Goal: Communication & Community: Connect with others

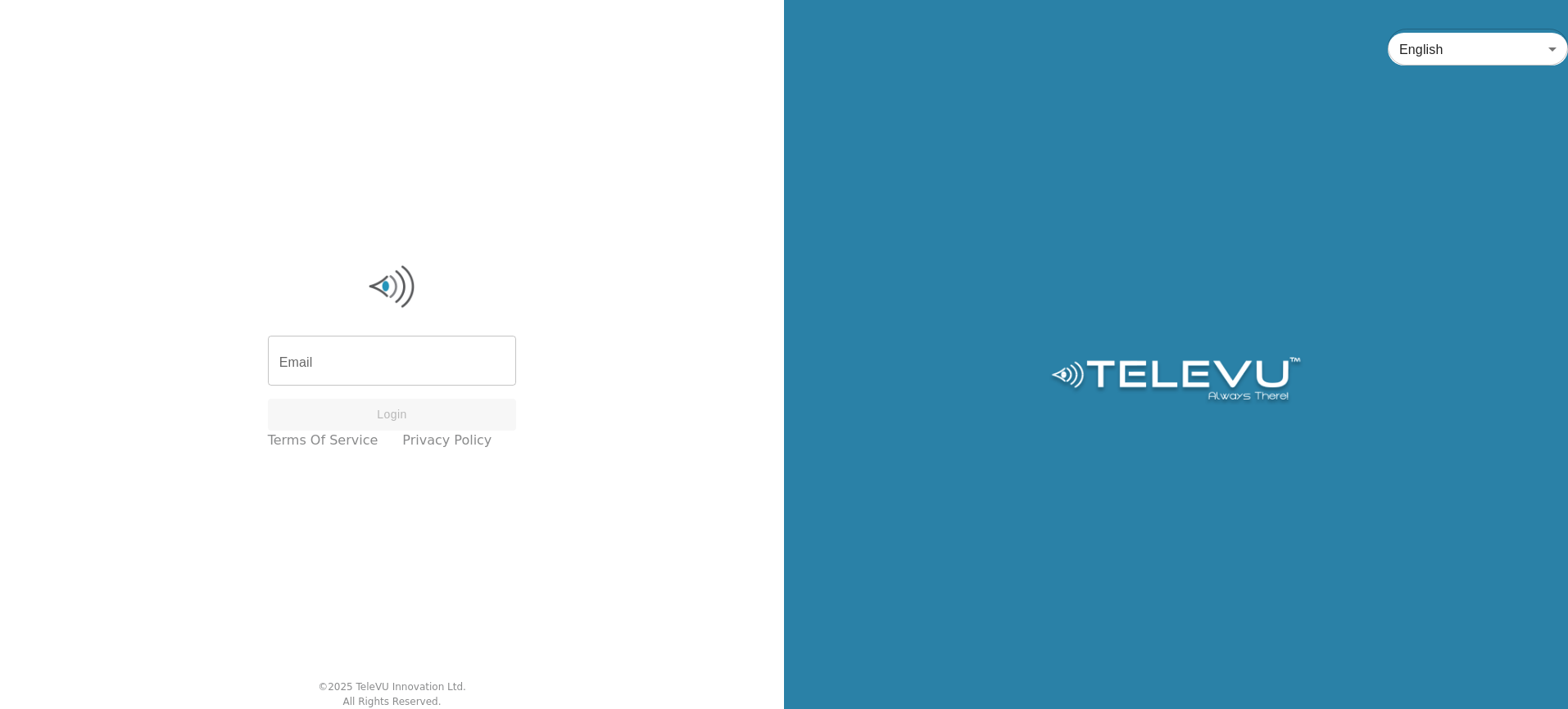
type input "farbod@televu.ca"
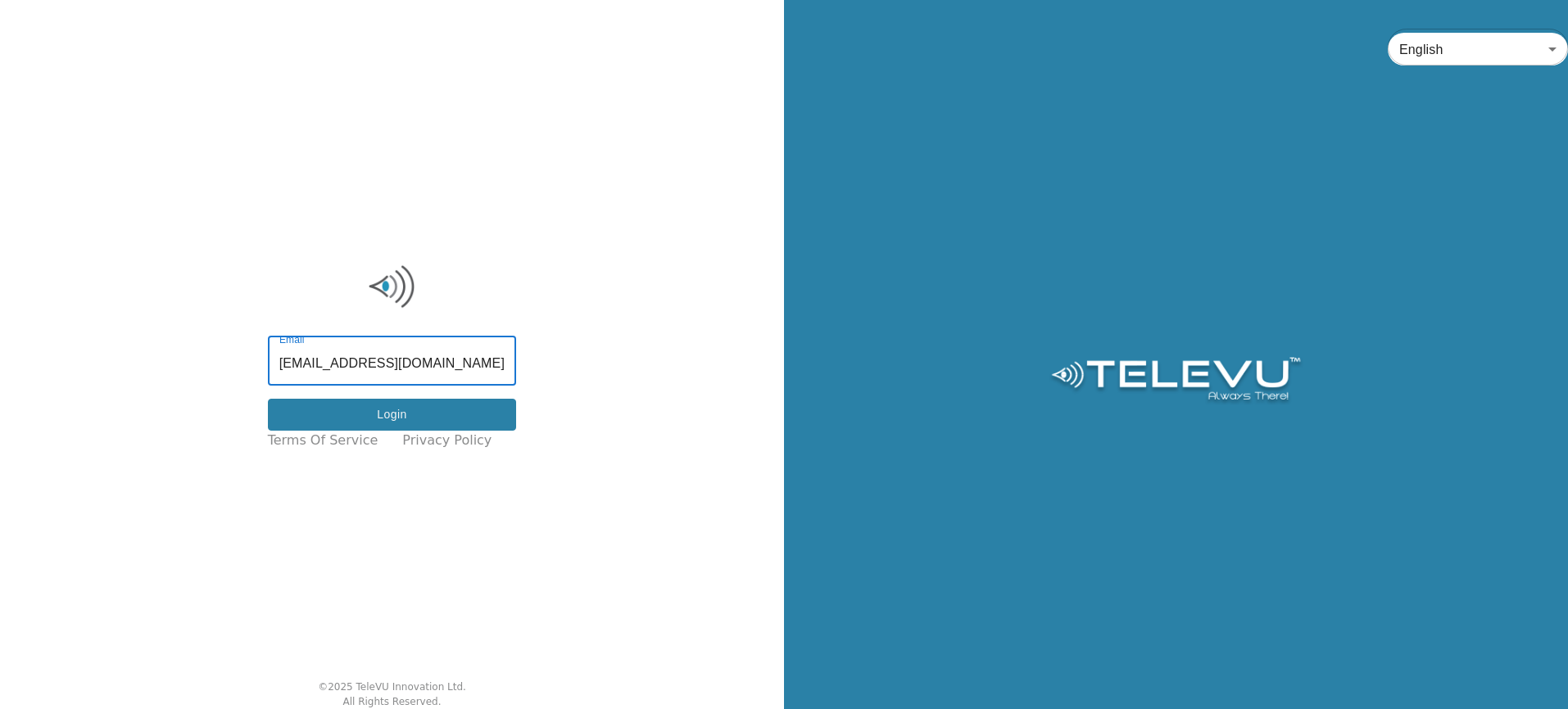
click at [420, 420] on button "Login" at bounding box center [392, 414] width 249 height 32
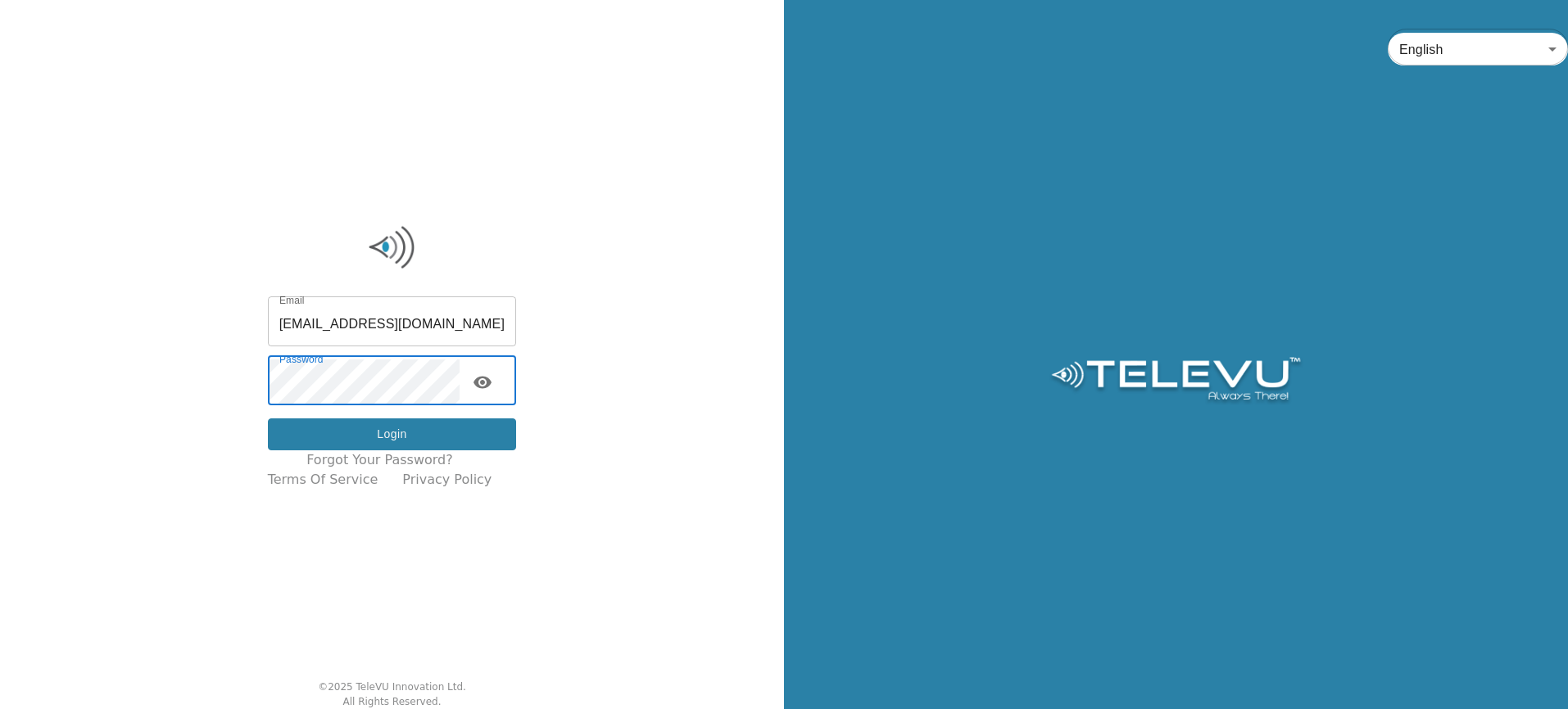
click at [422, 434] on button "Login" at bounding box center [392, 434] width 249 height 32
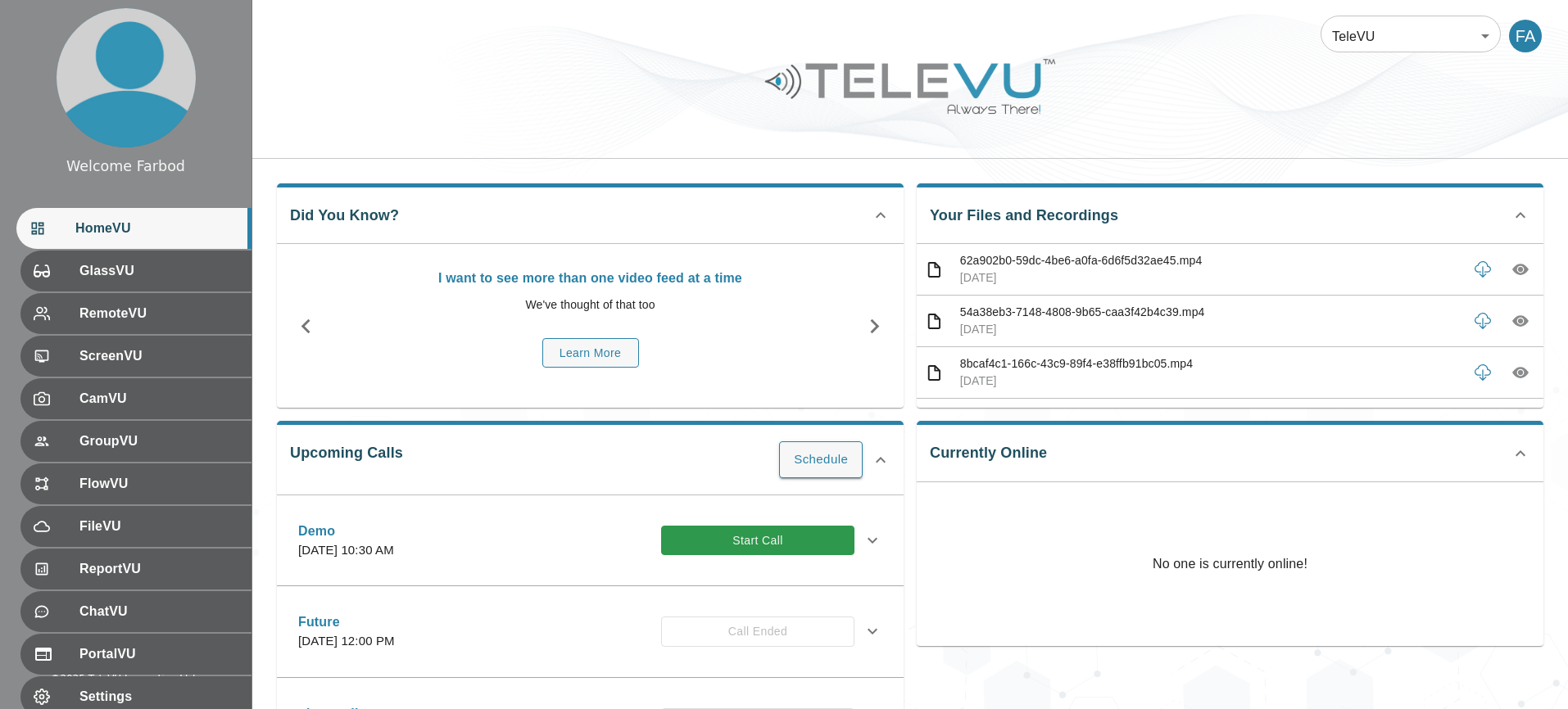
click at [739, 136] on div at bounding box center [910, 99] width 1316 height 93
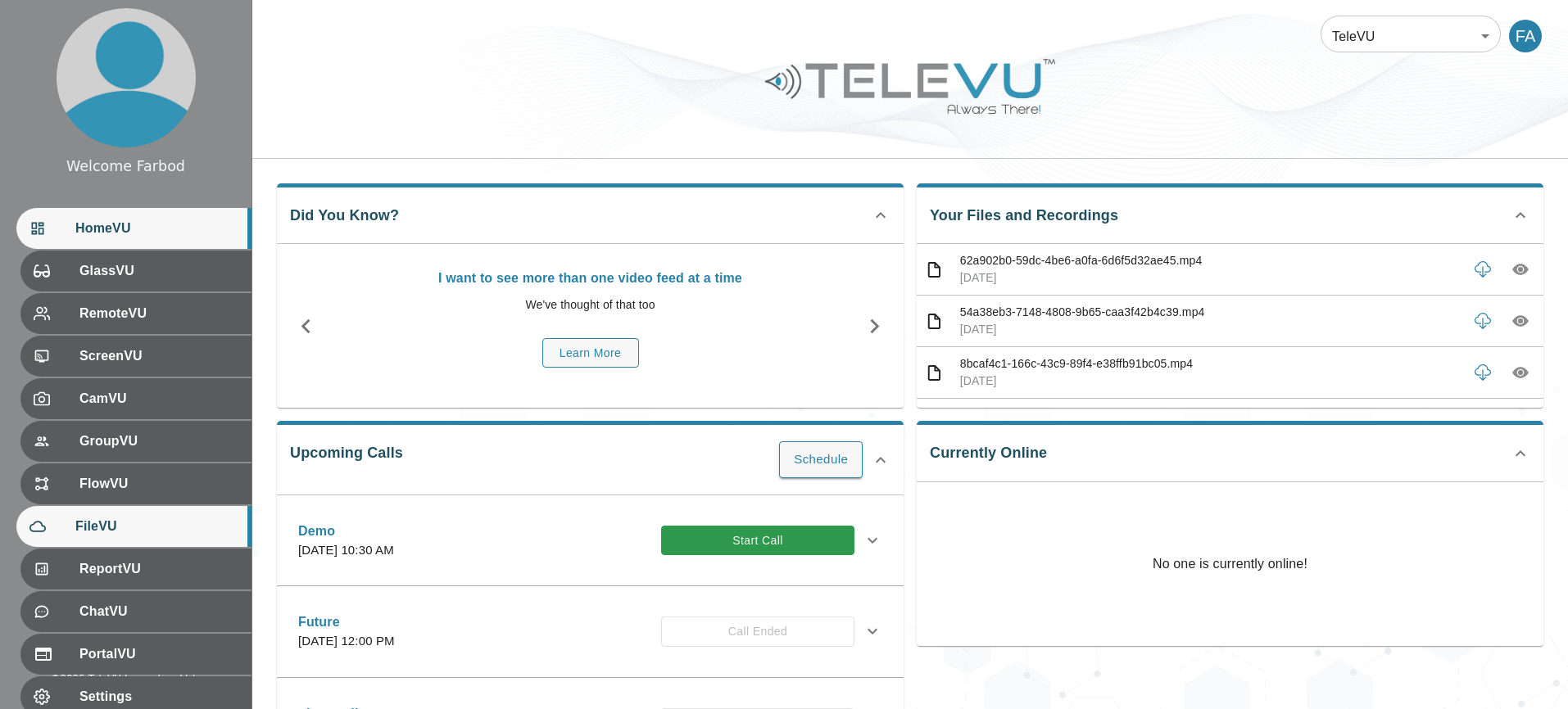
click at [138, 526] on span "FileVU" at bounding box center [157, 527] width 163 height 20
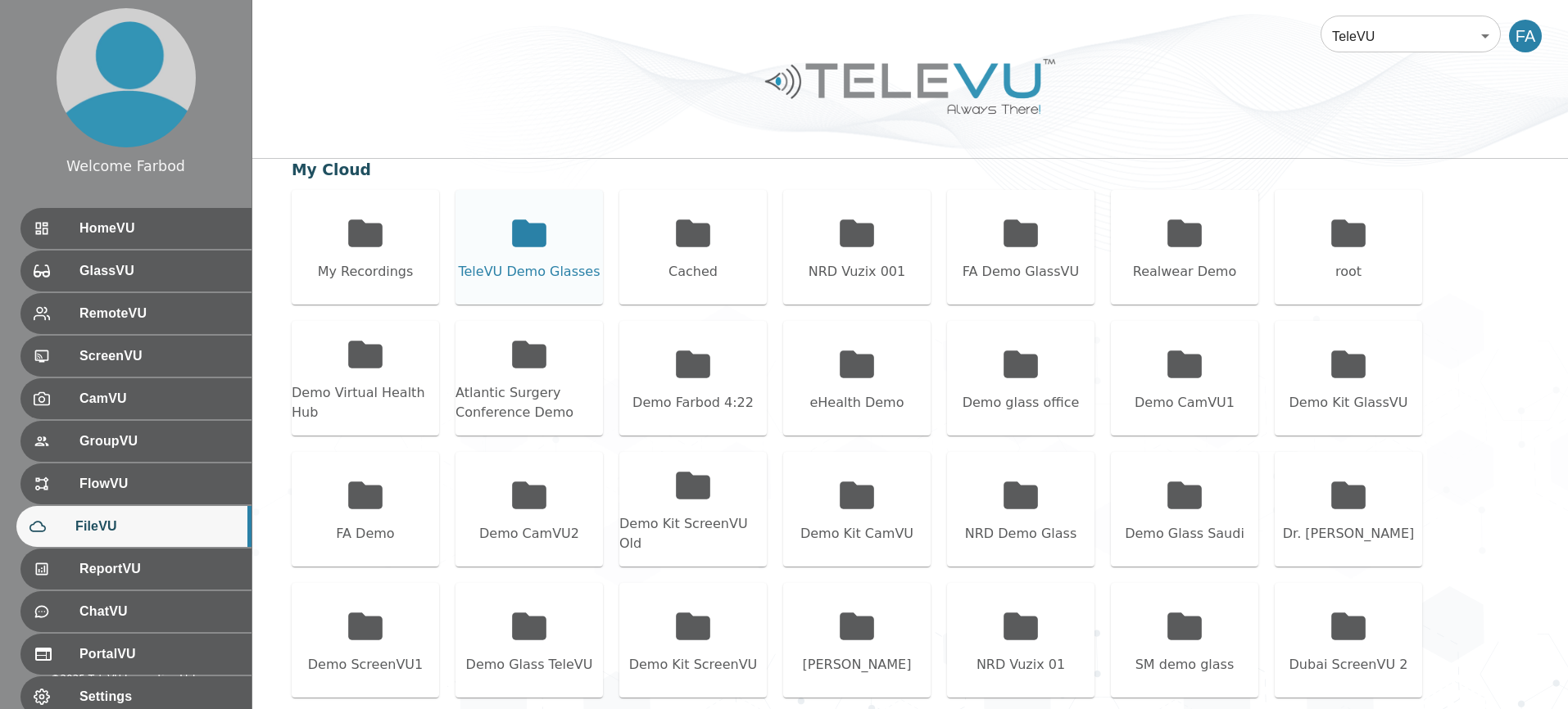
click at [522, 259] on div "TeleVU Demo Glasses" at bounding box center [529, 248] width 148 height 115
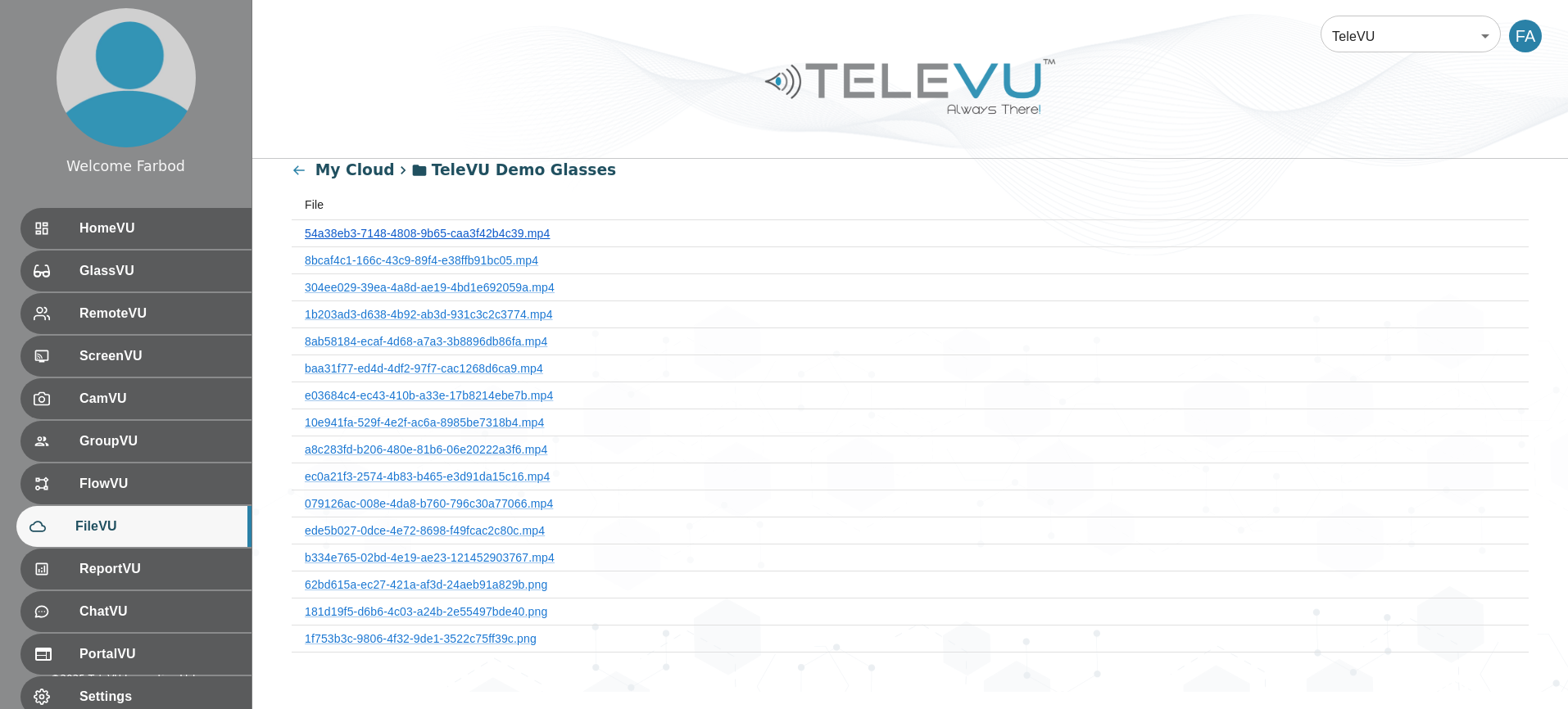
click at [500, 239] on link "54a38eb3-7148-4808-9b65-caa3f42b4c39.mp4" at bounding box center [427, 233] width 245 height 13
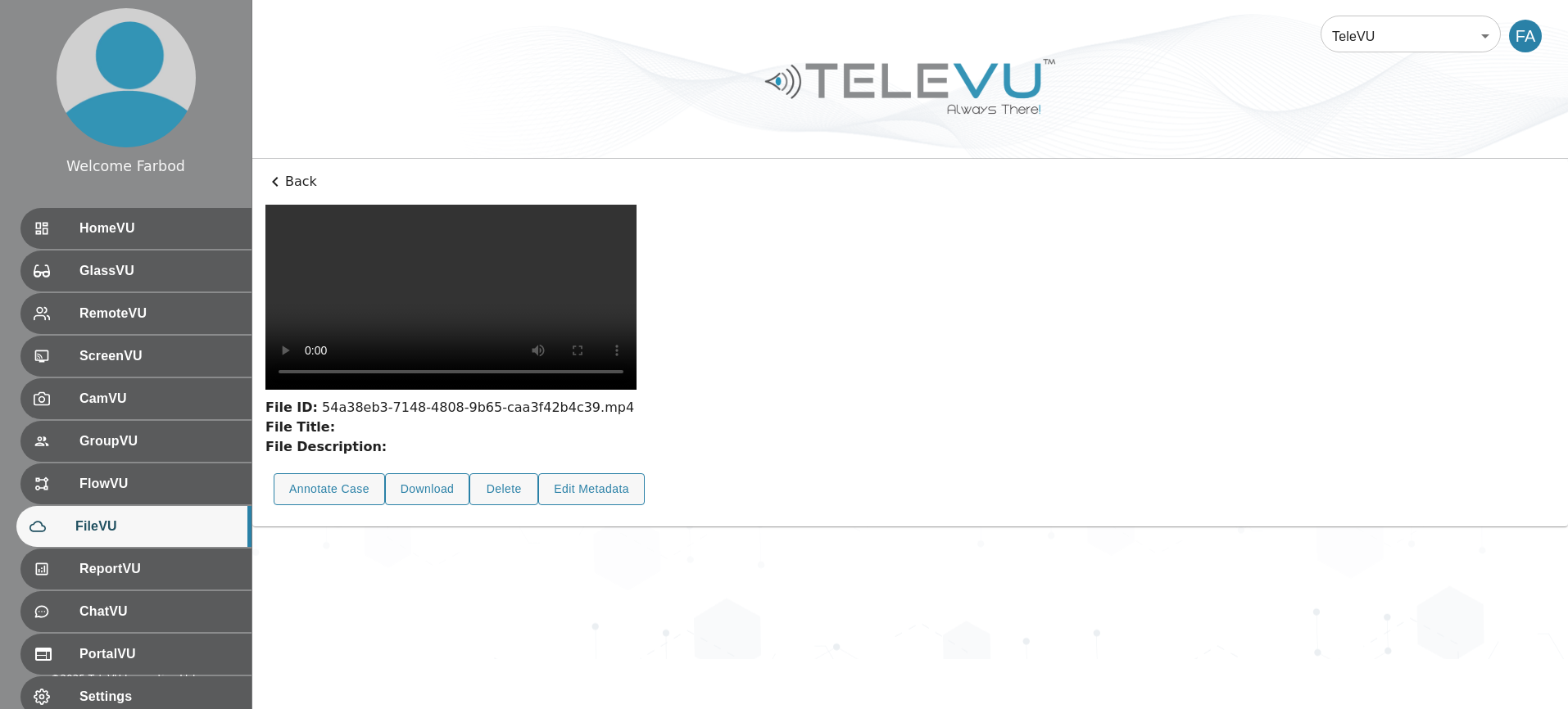
click at [285, 185] on p "Back" at bounding box center [910, 182] width 1289 height 20
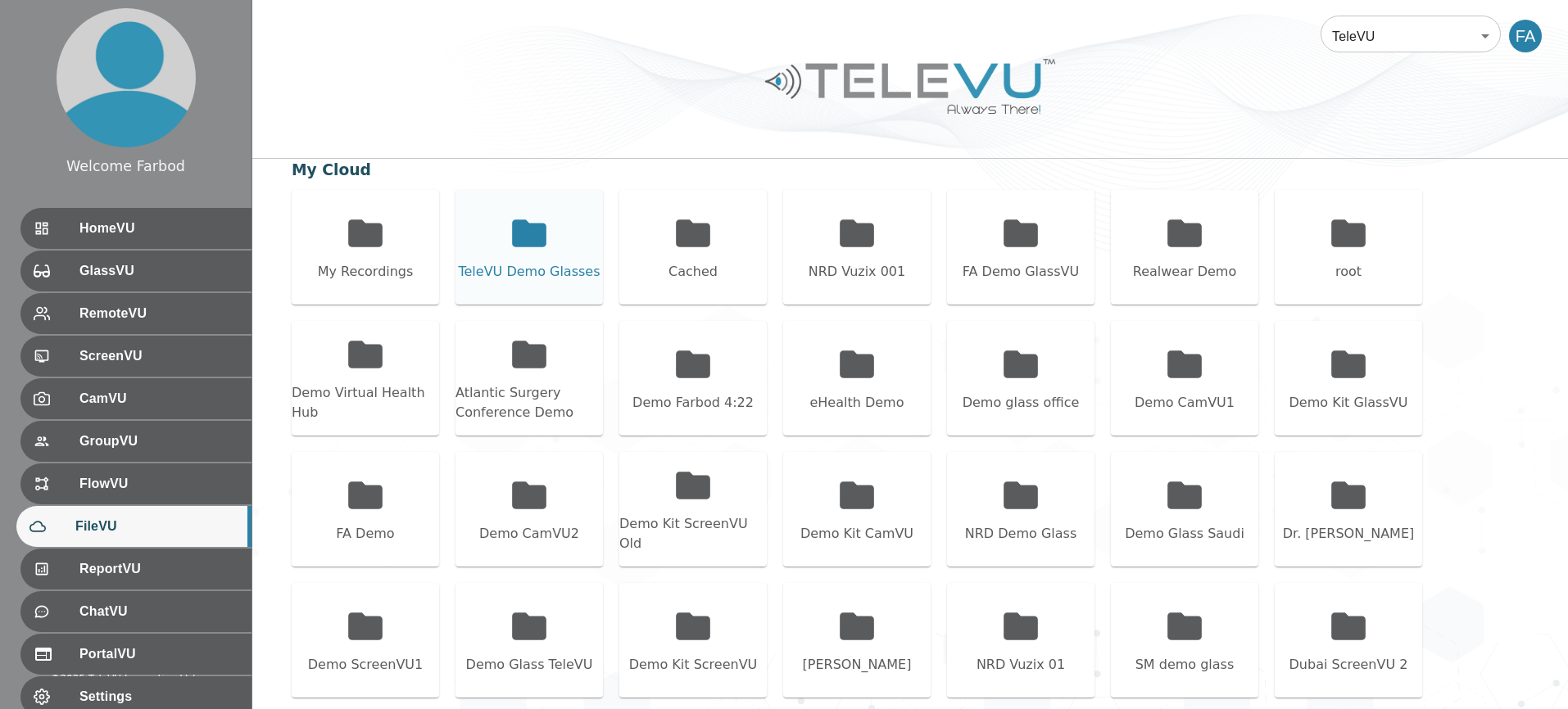
click at [556, 268] on div "TeleVU Demo Glasses" at bounding box center [529, 272] width 142 height 20
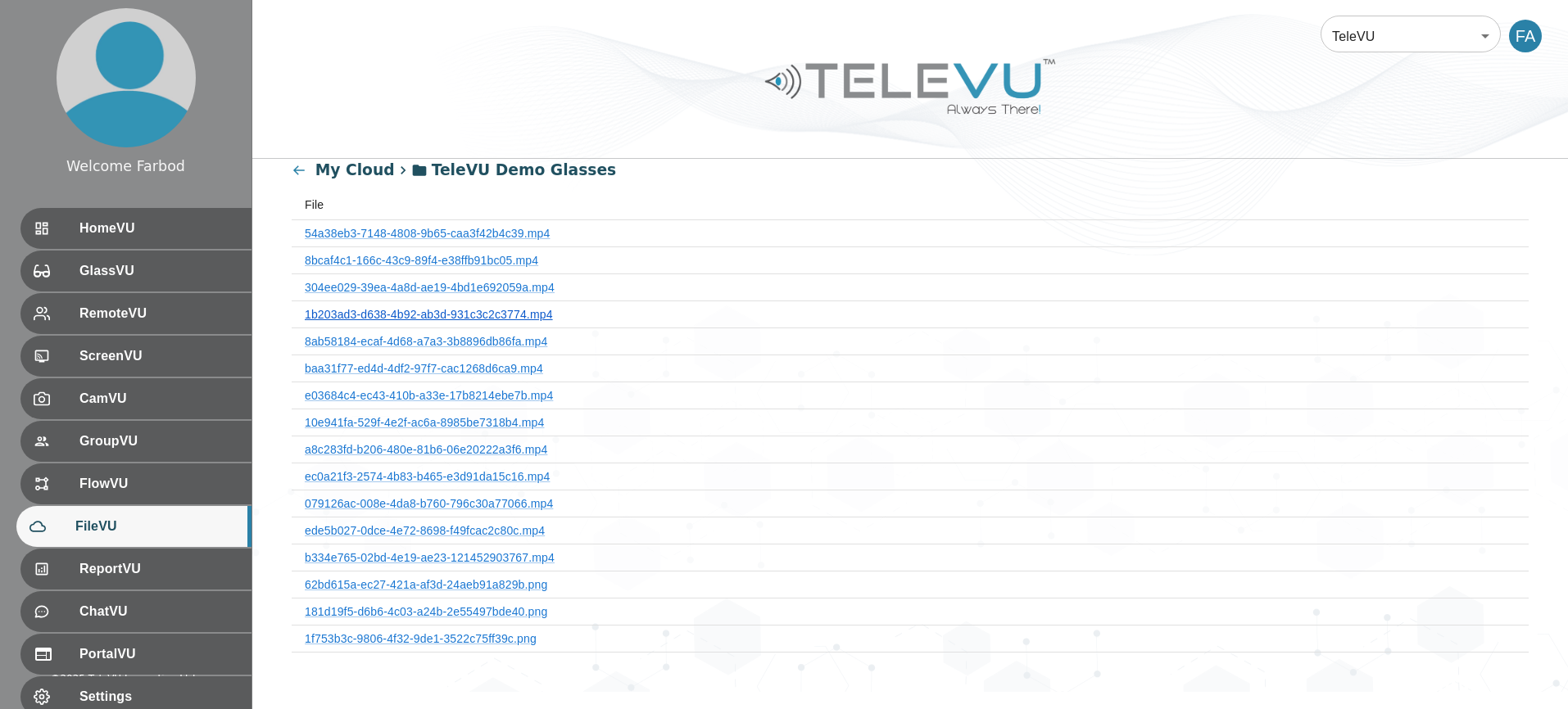
click at [501, 314] on link "1b203ad3-d638-4b92-ab3d-931c3c2c3774.mp4" at bounding box center [429, 314] width 249 height 13
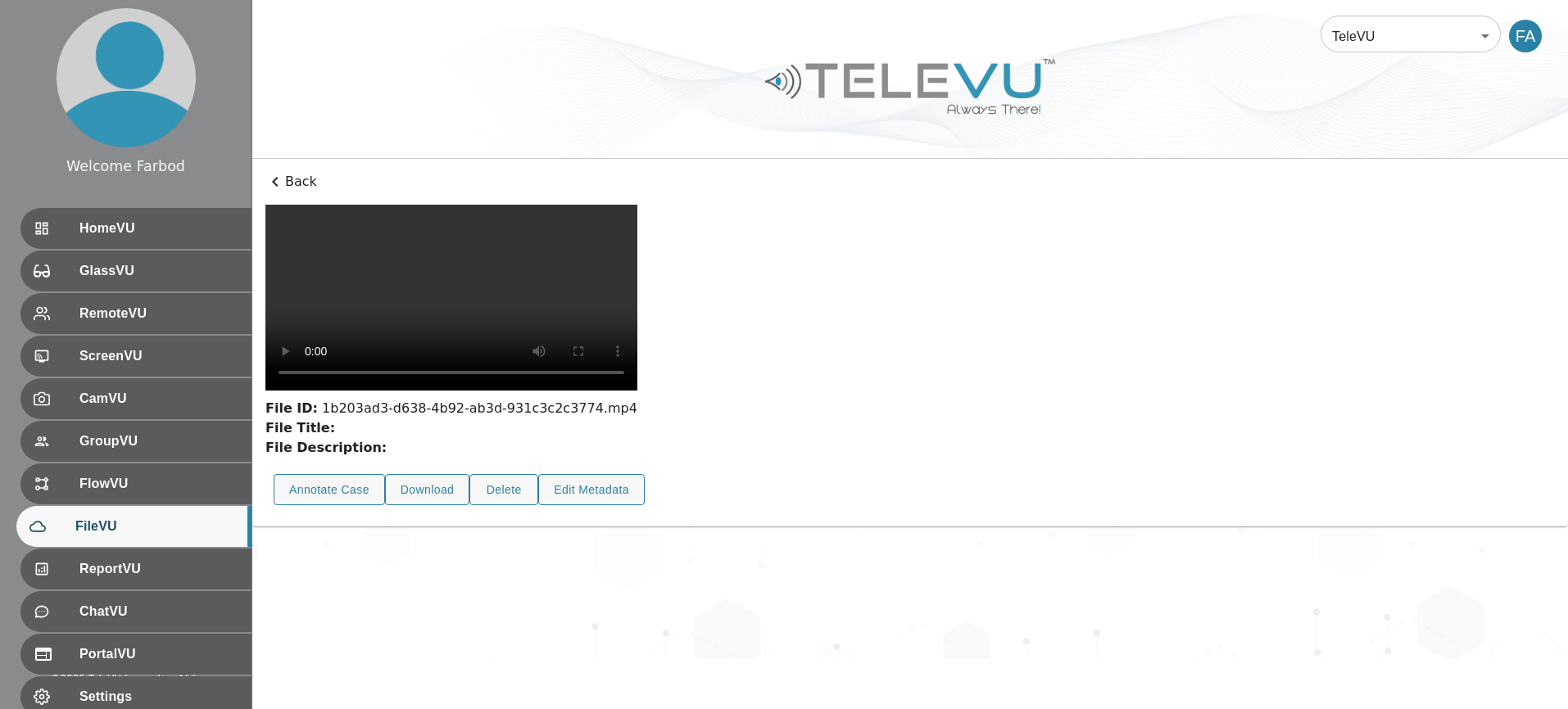
click at [274, 181] on icon at bounding box center [275, 182] width 20 height 20
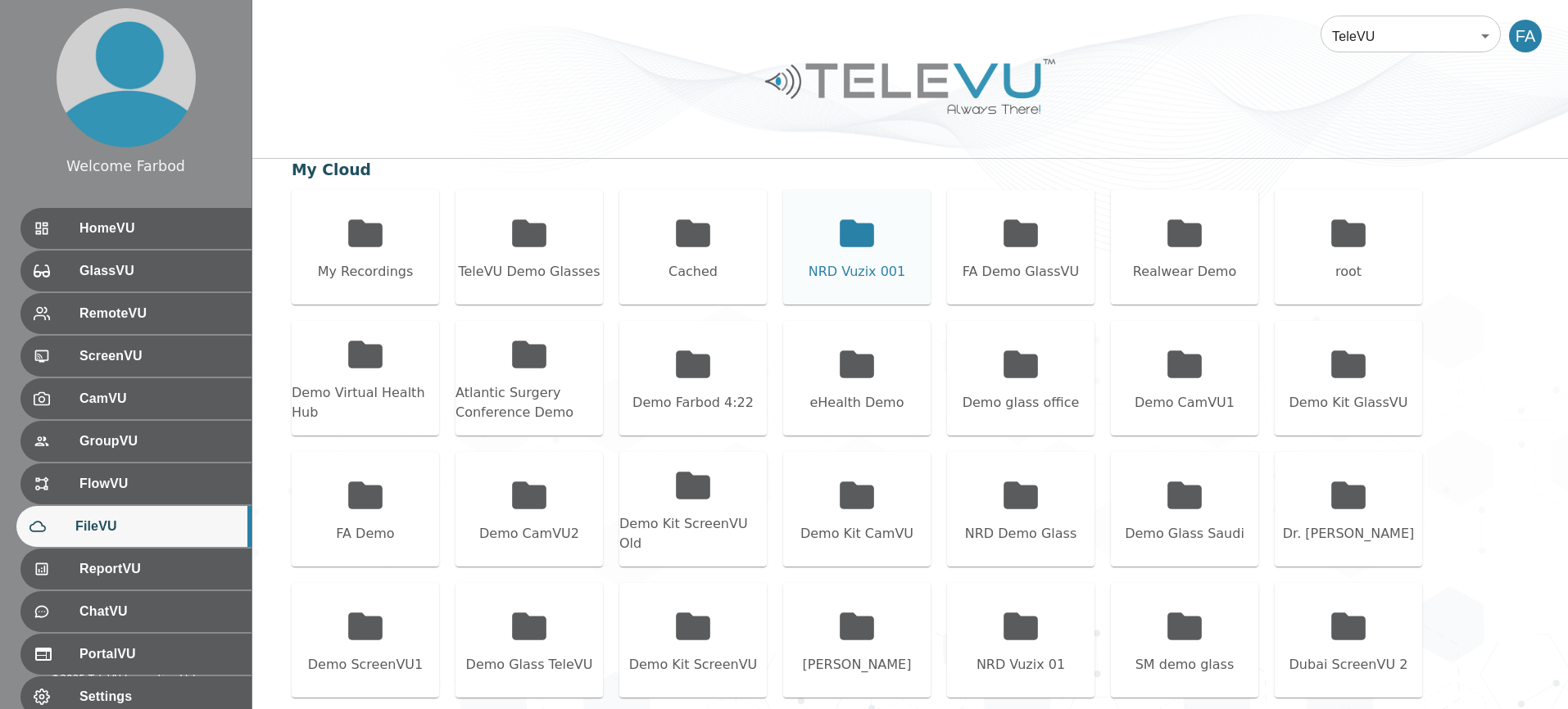
click at [799, 251] on div "NRD Vuzix 001" at bounding box center [857, 248] width 148 height 115
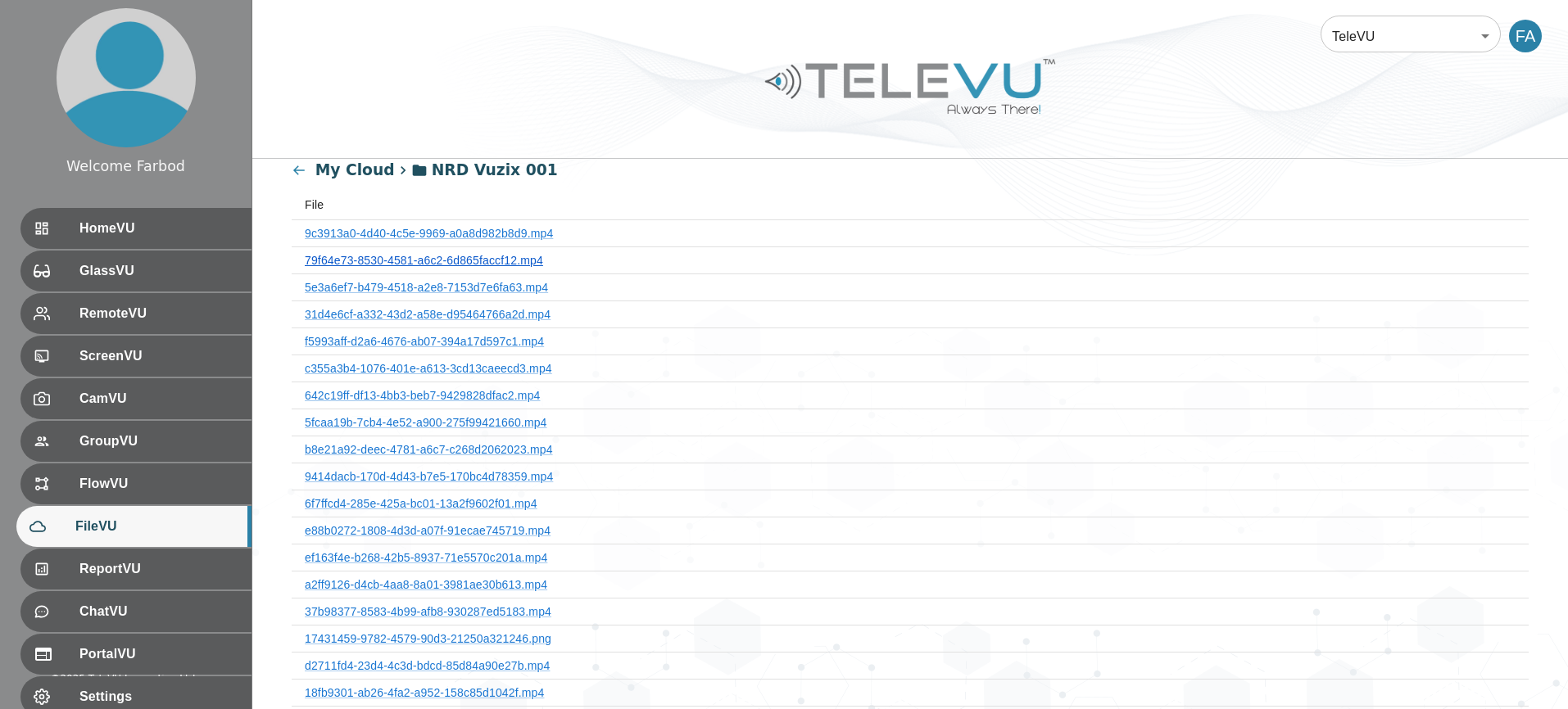
click at [495, 261] on link "79f64e73-8530-4581-a6c2-6d865faccf12.mp4" at bounding box center [424, 260] width 239 height 13
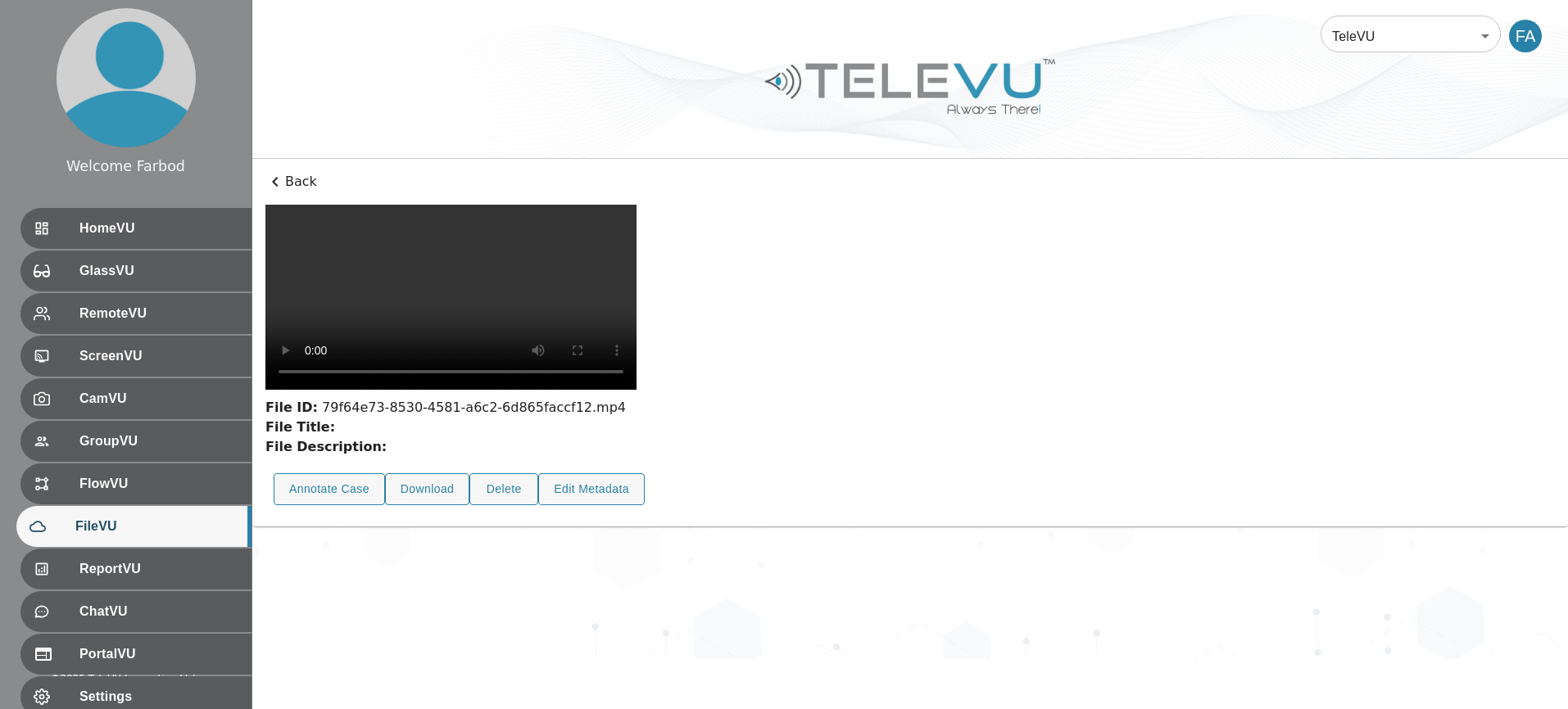
click at [293, 180] on p "Back" at bounding box center [910, 182] width 1289 height 20
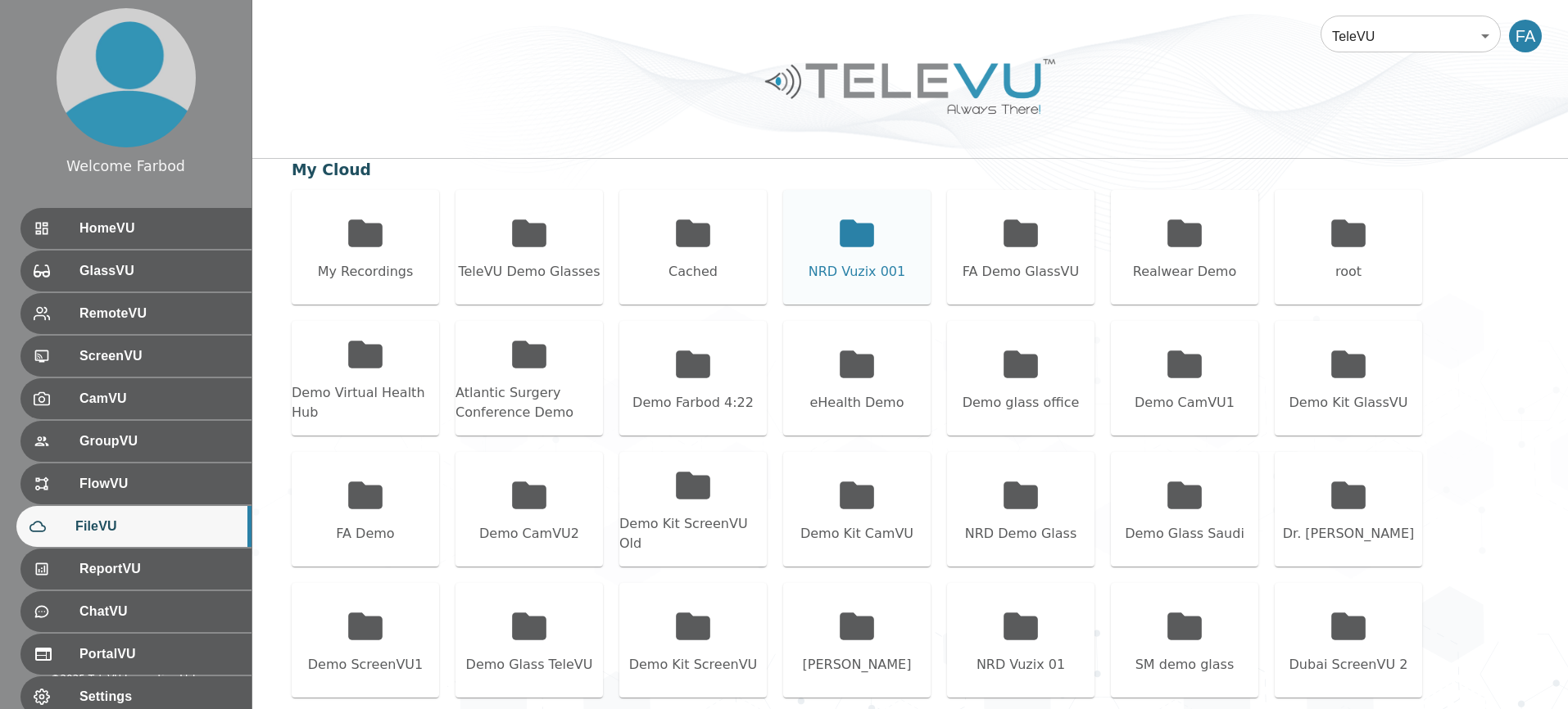
click at [812, 275] on div "NRD Vuzix 001" at bounding box center [857, 248] width 148 height 115
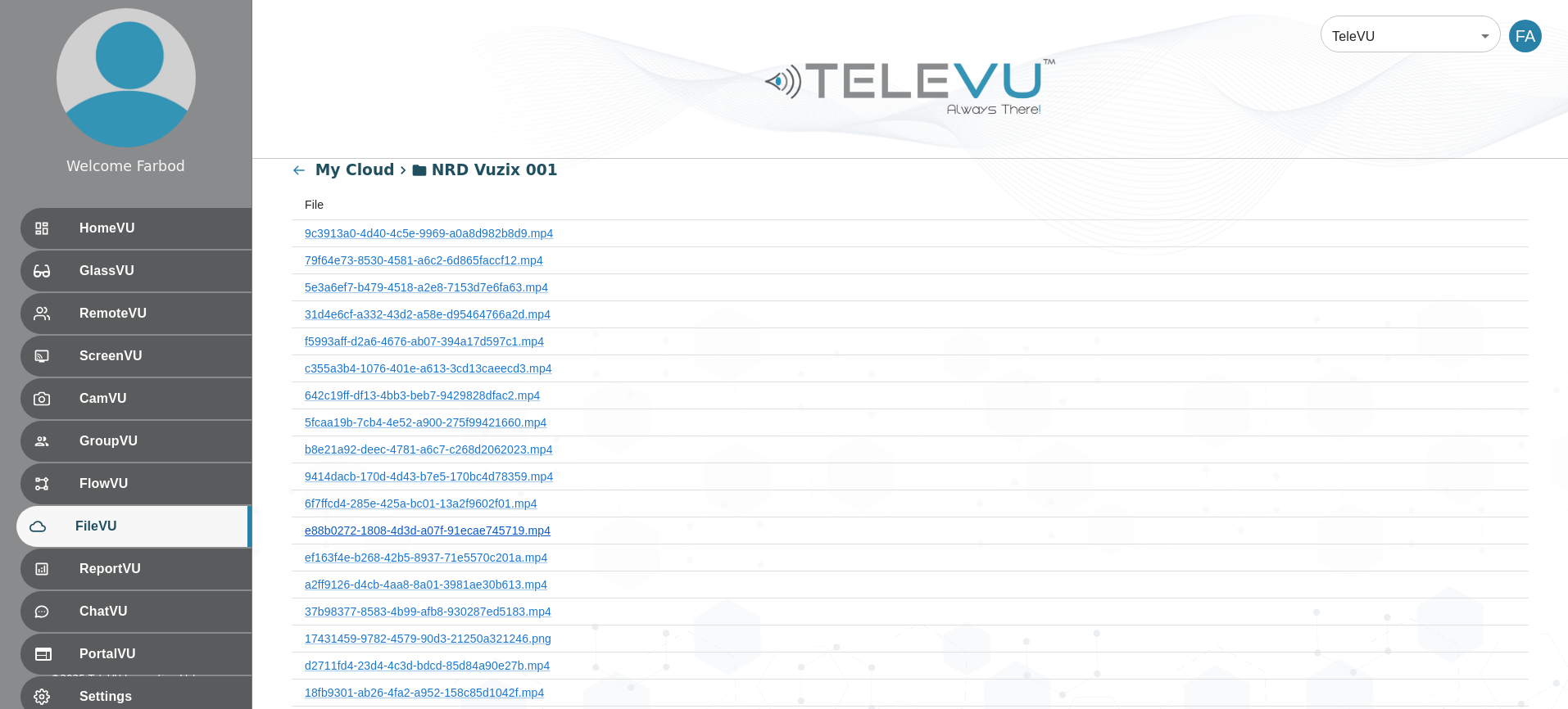
click at [431, 524] on link "e88b0272-1808-4d3d-a07f-91ecae745719.mp4" at bounding box center [428, 531] width 246 height 13
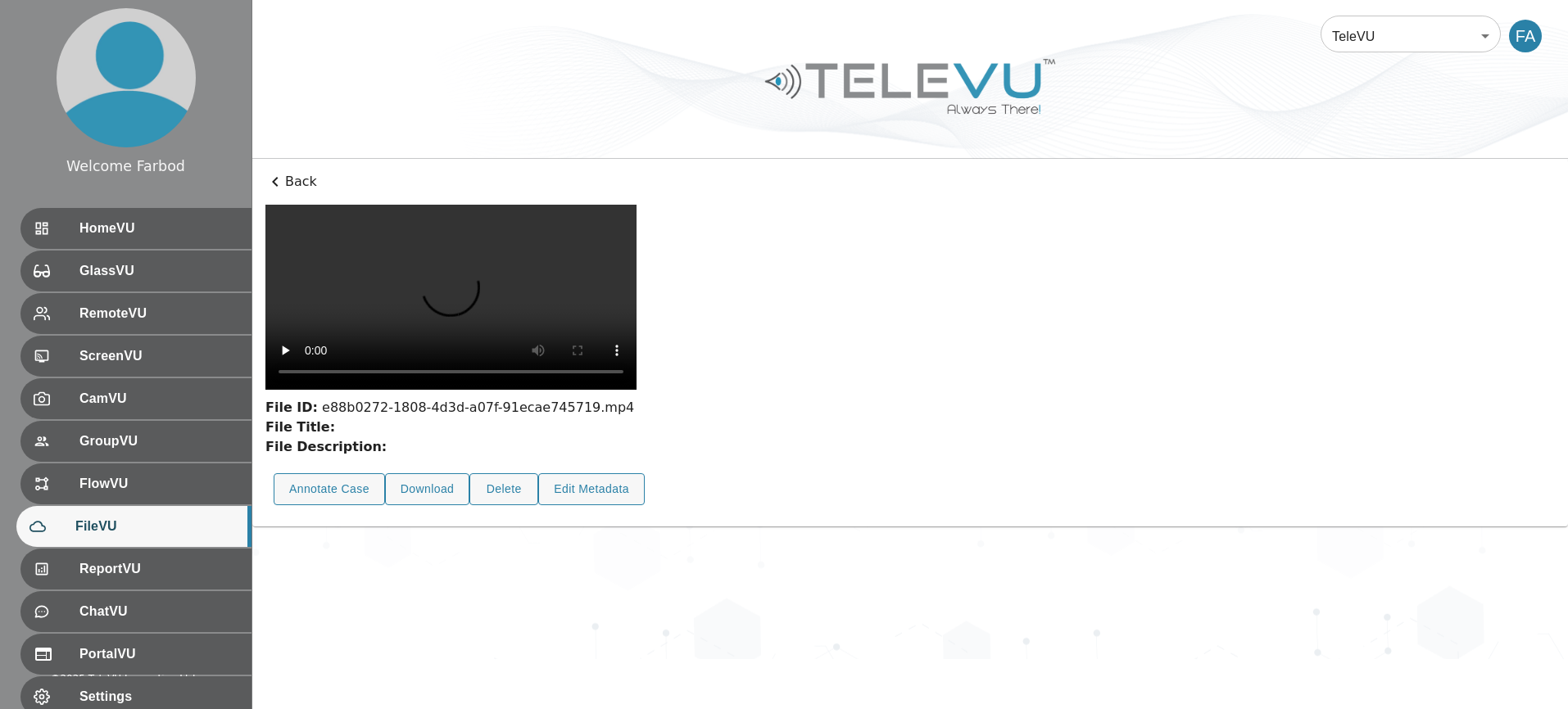
click at [288, 177] on p "Back" at bounding box center [910, 182] width 1289 height 20
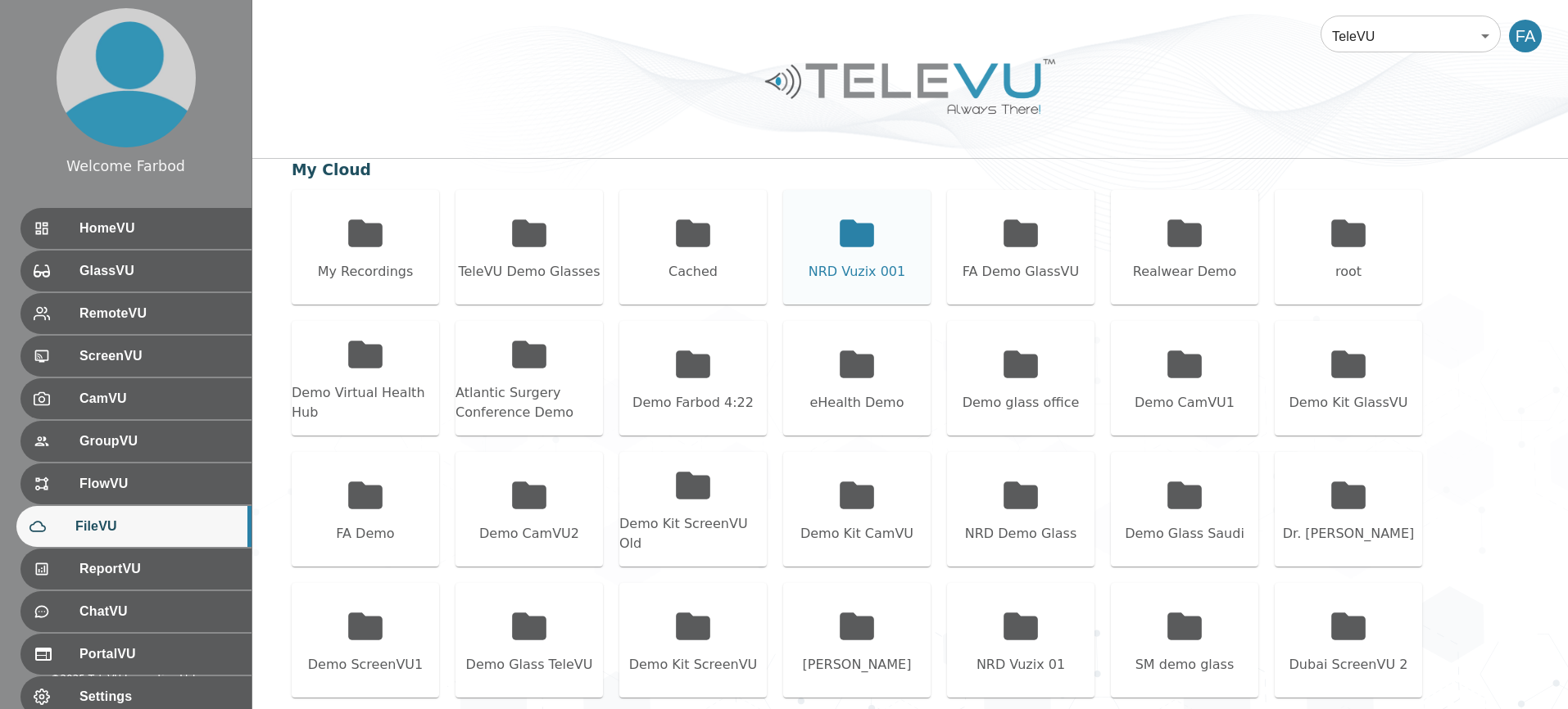
click at [817, 244] on div "NRD Vuzix 001" at bounding box center [857, 248] width 148 height 115
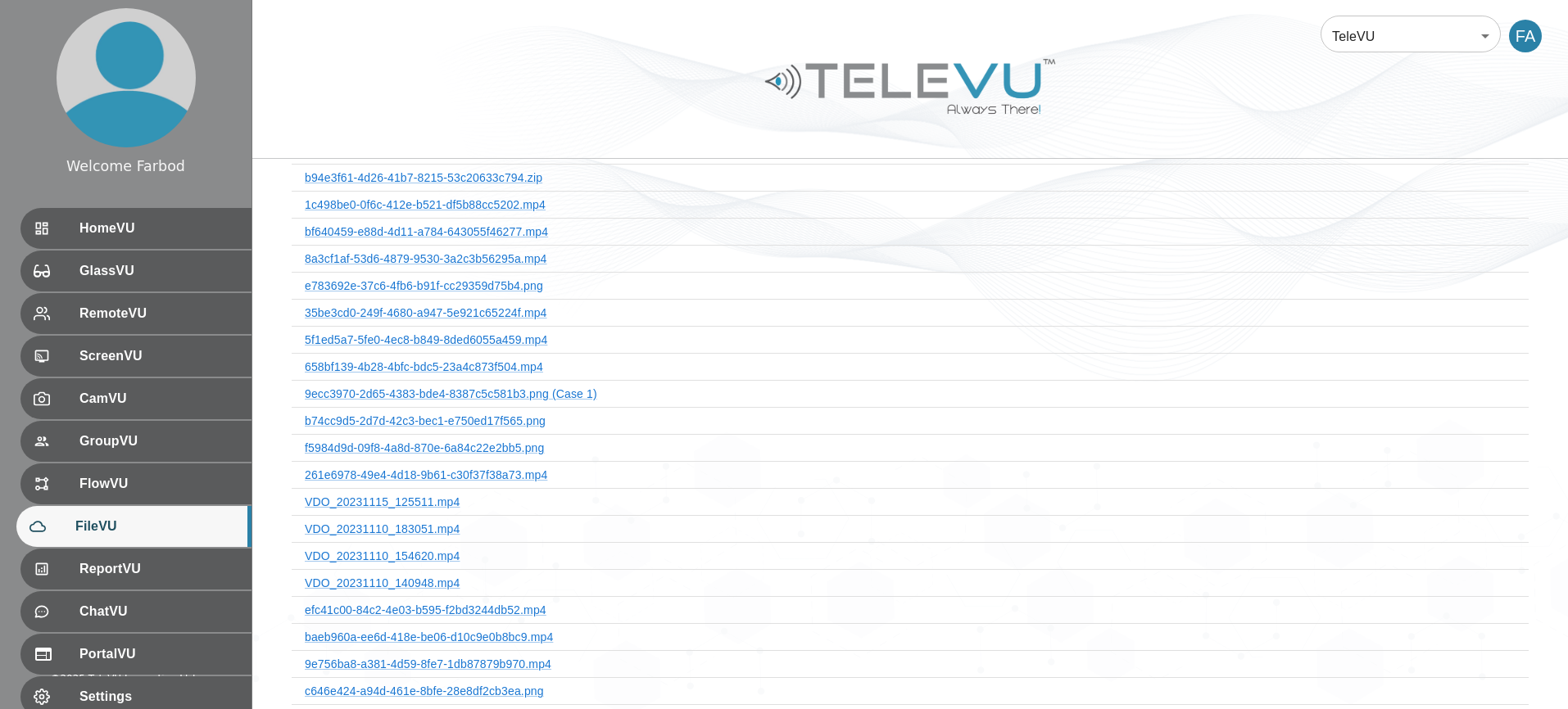
scroll to position [767, 0]
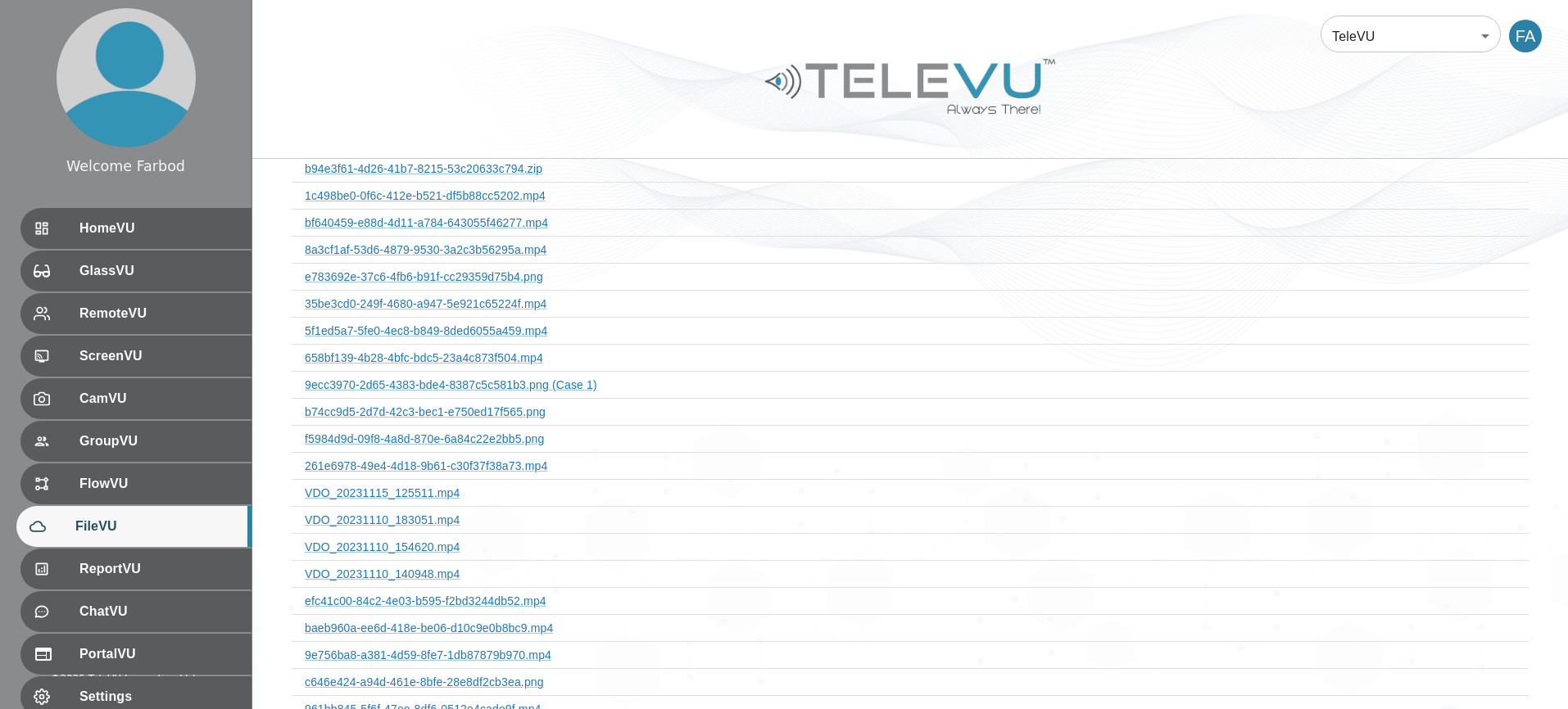
click at [475, 364] on th "658bf139-4b28-4bfc-bdc5-23a4c873f504.mp4" at bounding box center [910, 359] width 1237 height 27
click at [474, 360] on link "658bf139-4b28-4bfc-bdc5-23a4c873f504.mp4" at bounding box center [424, 358] width 239 height 13
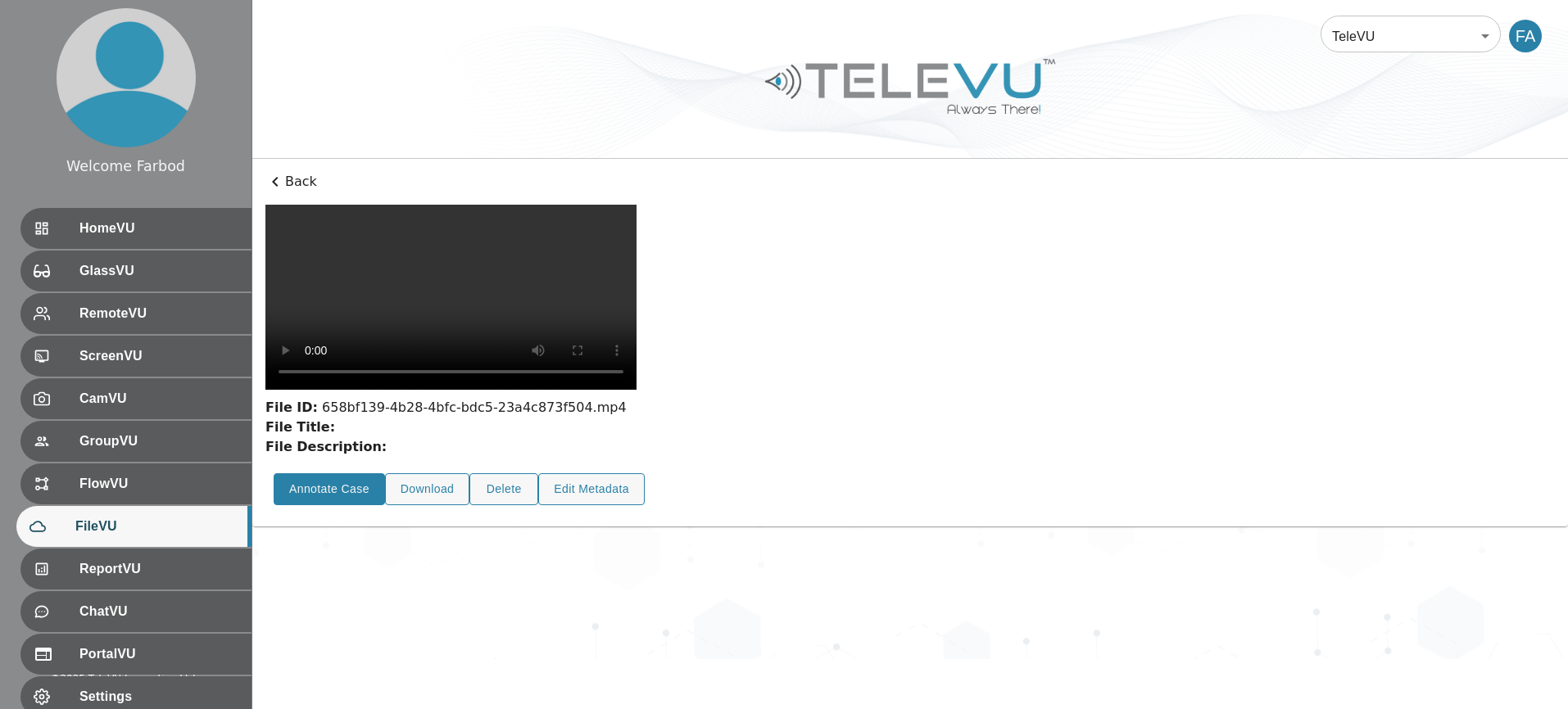
click at [358, 505] on button "Annotate Case" at bounding box center [329, 489] width 111 height 32
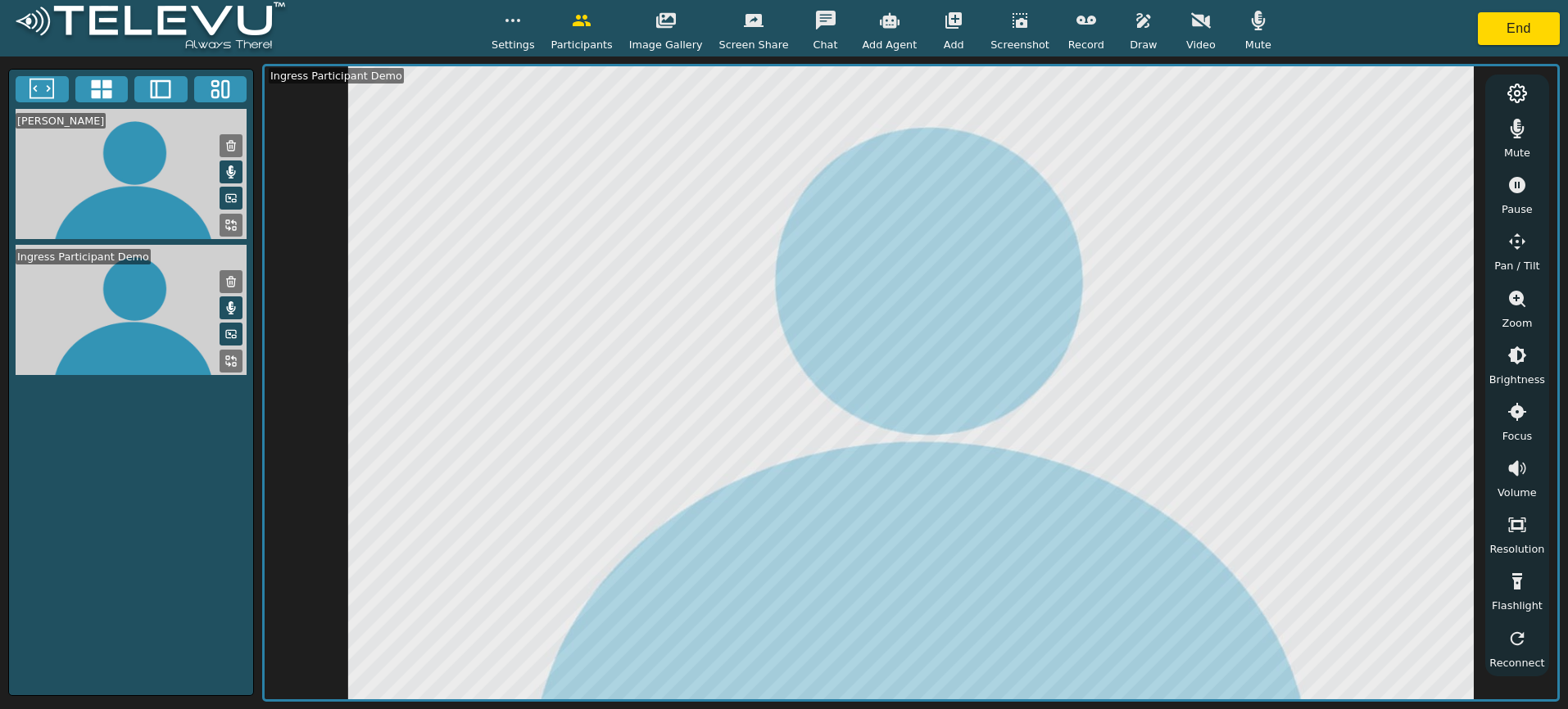
click at [1089, 28] on button "button" at bounding box center [1085, 20] width 41 height 33
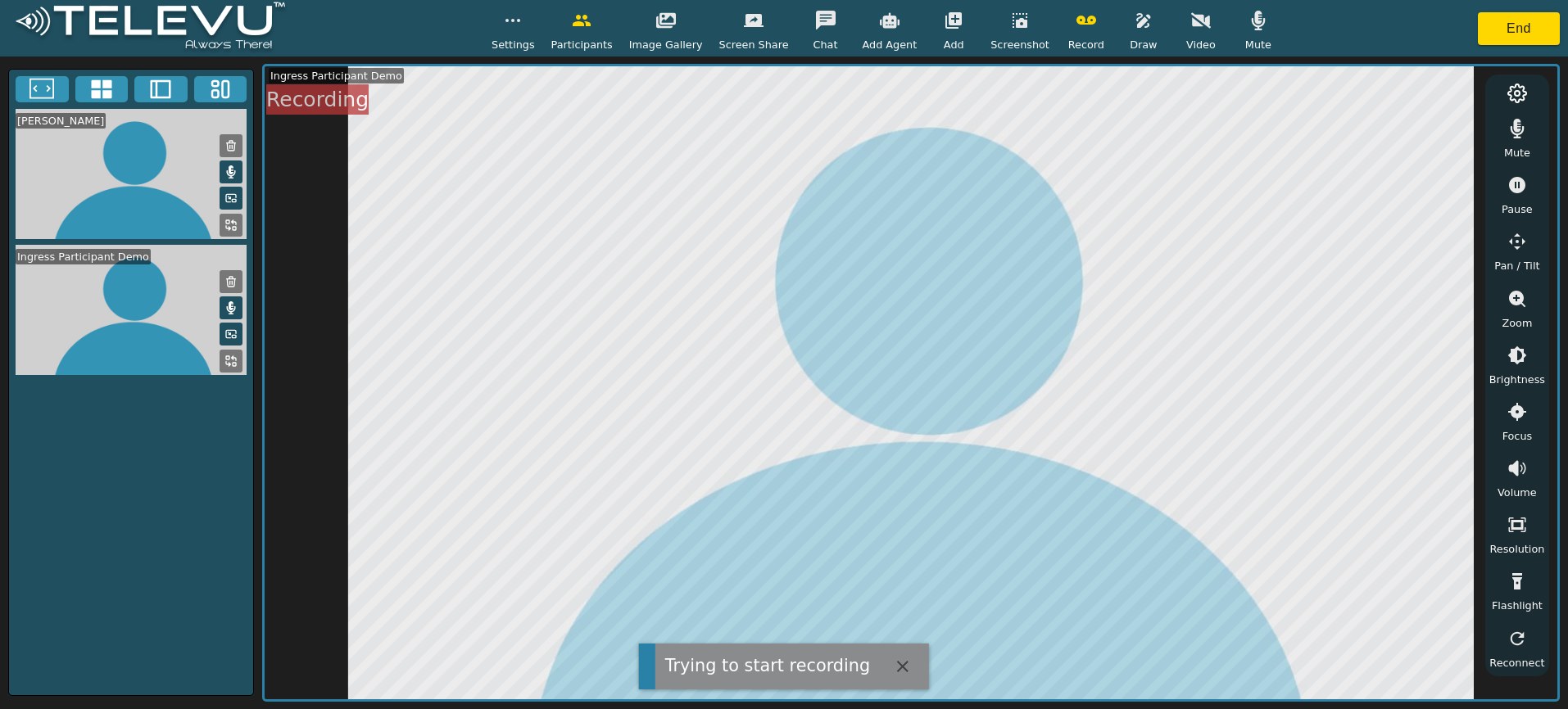
click at [534, 22] on button "button" at bounding box center [513, 20] width 41 height 33
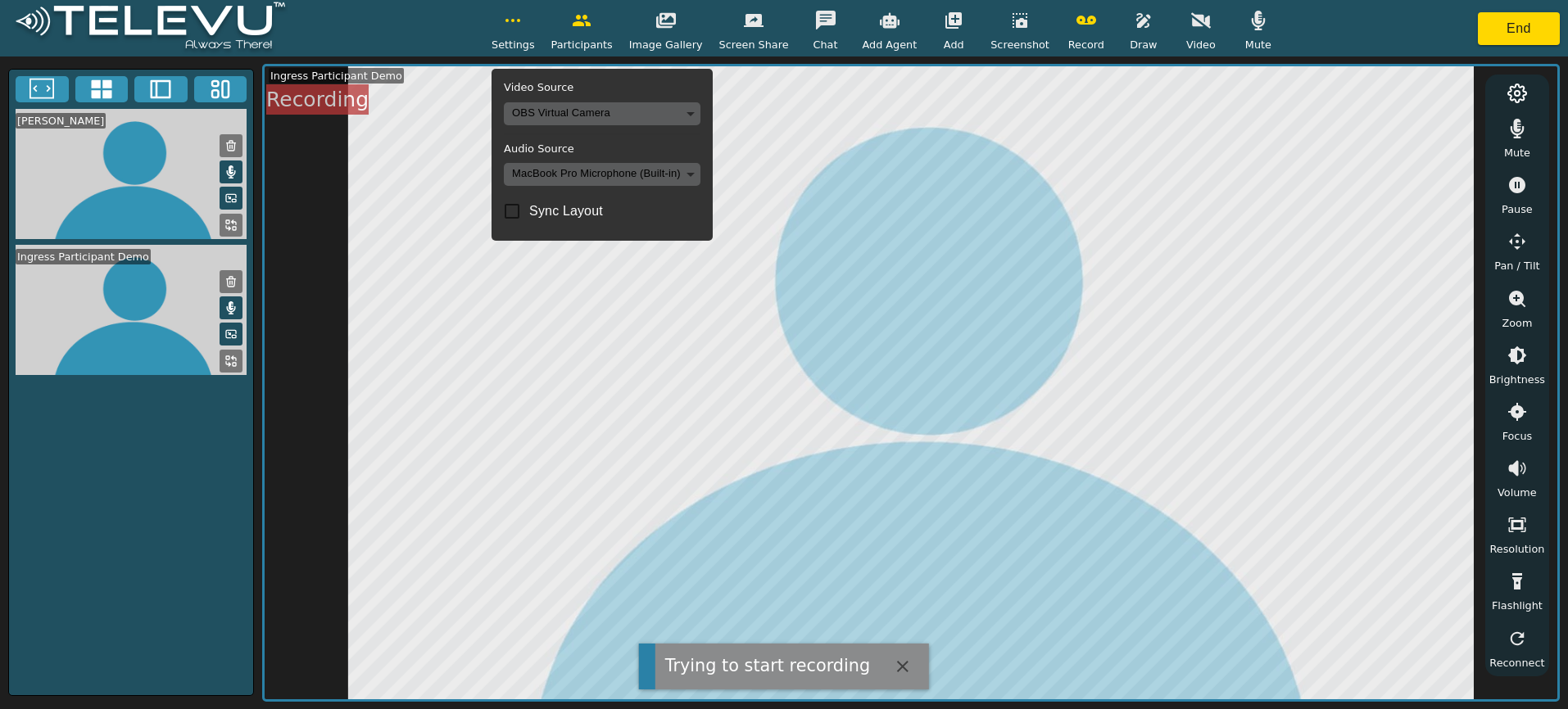
click at [534, 22] on button "button" at bounding box center [513, 20] width 41 height 33
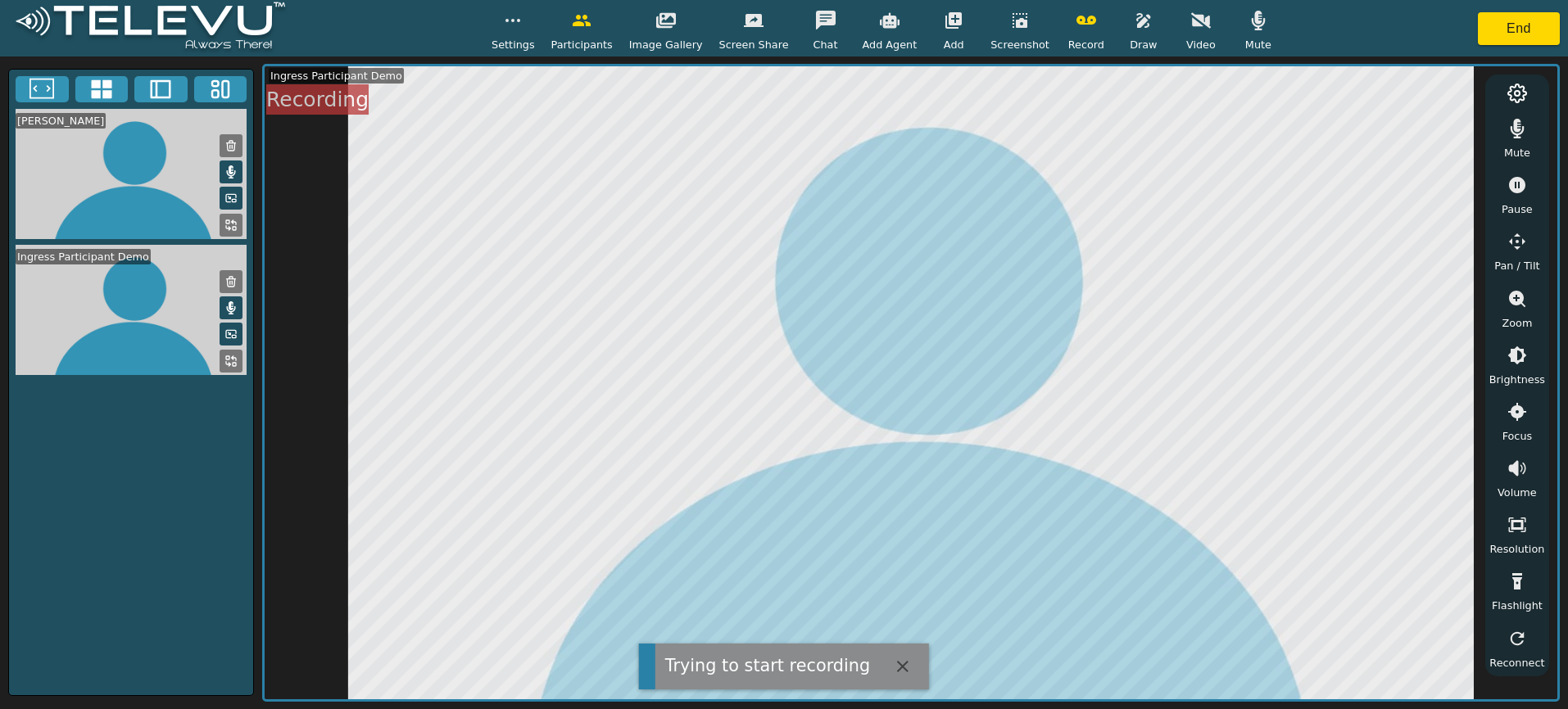
click at [534, 22] on button "button" at bounding box center [513, 20] width 41 height 33
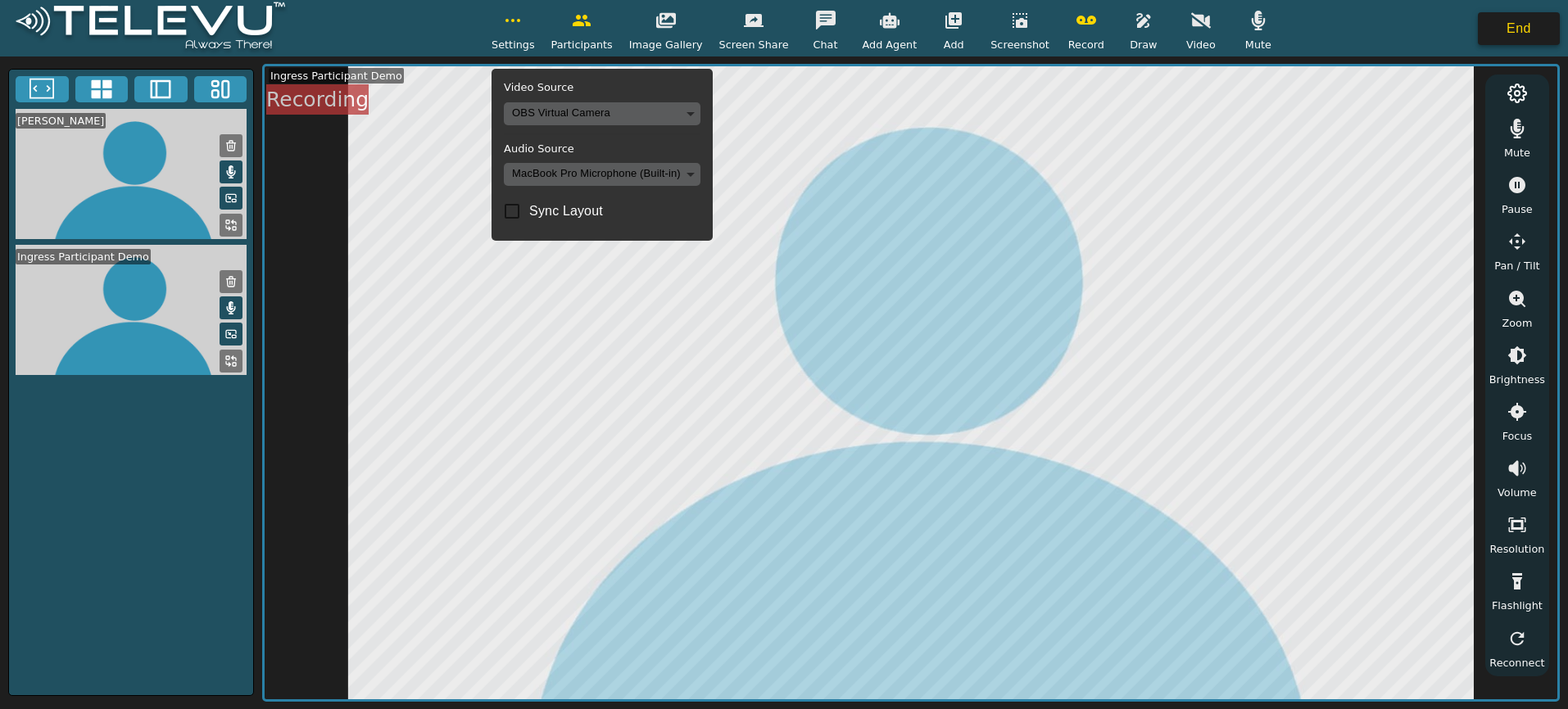
click at [1484, 28] on button "End" at bounding box center [1519, 28] width 82 height 33
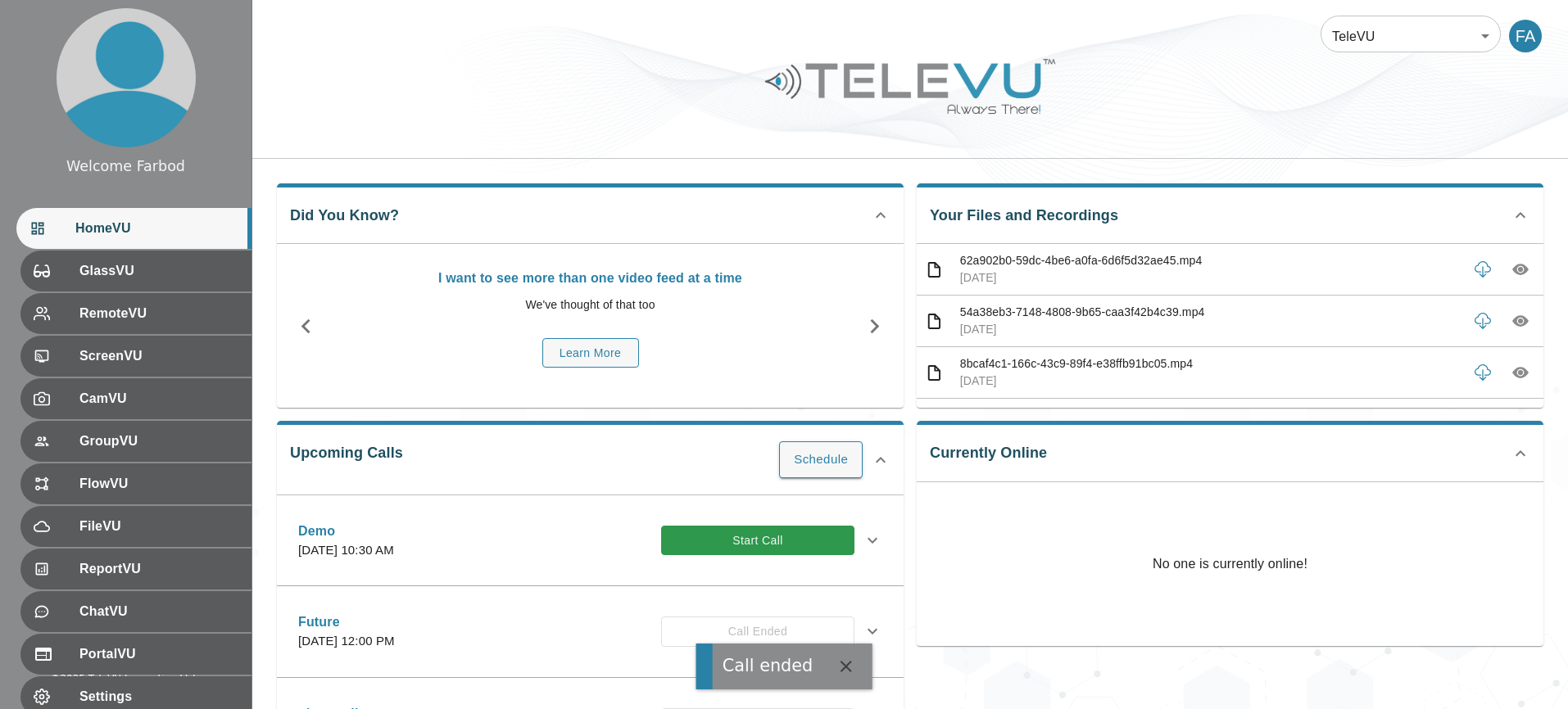
click at [839, 674] on icon "button" at bounding box center [846, 667] width 20 height 20
click at [832, 143] on div at bounding box center [910, 99] width 1316 height 93
click at [1513, 267] on icon "button" at bounding box center [1521, 269] width 16 height 16
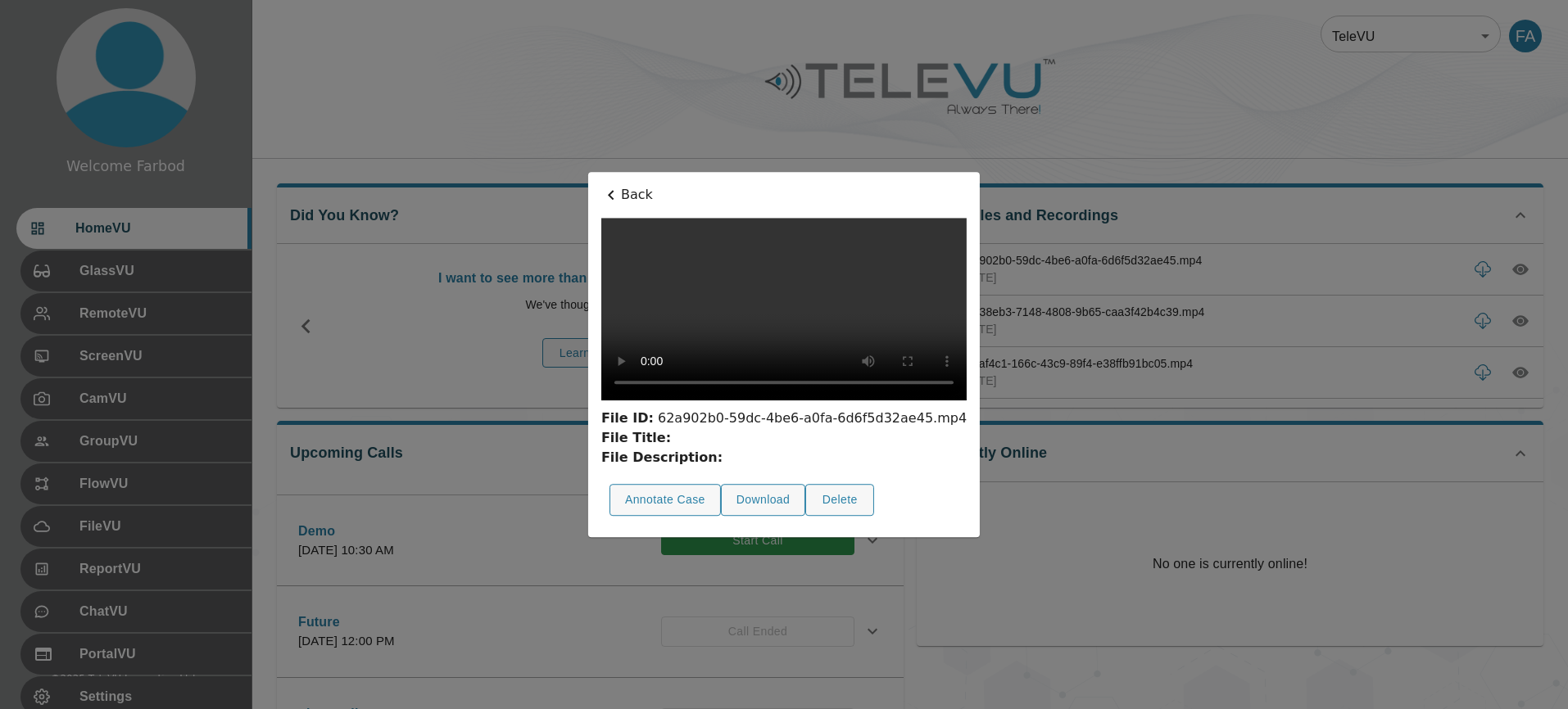
click at [1459, 267] on div at bounding box center [784, 354] width 1568 height 709
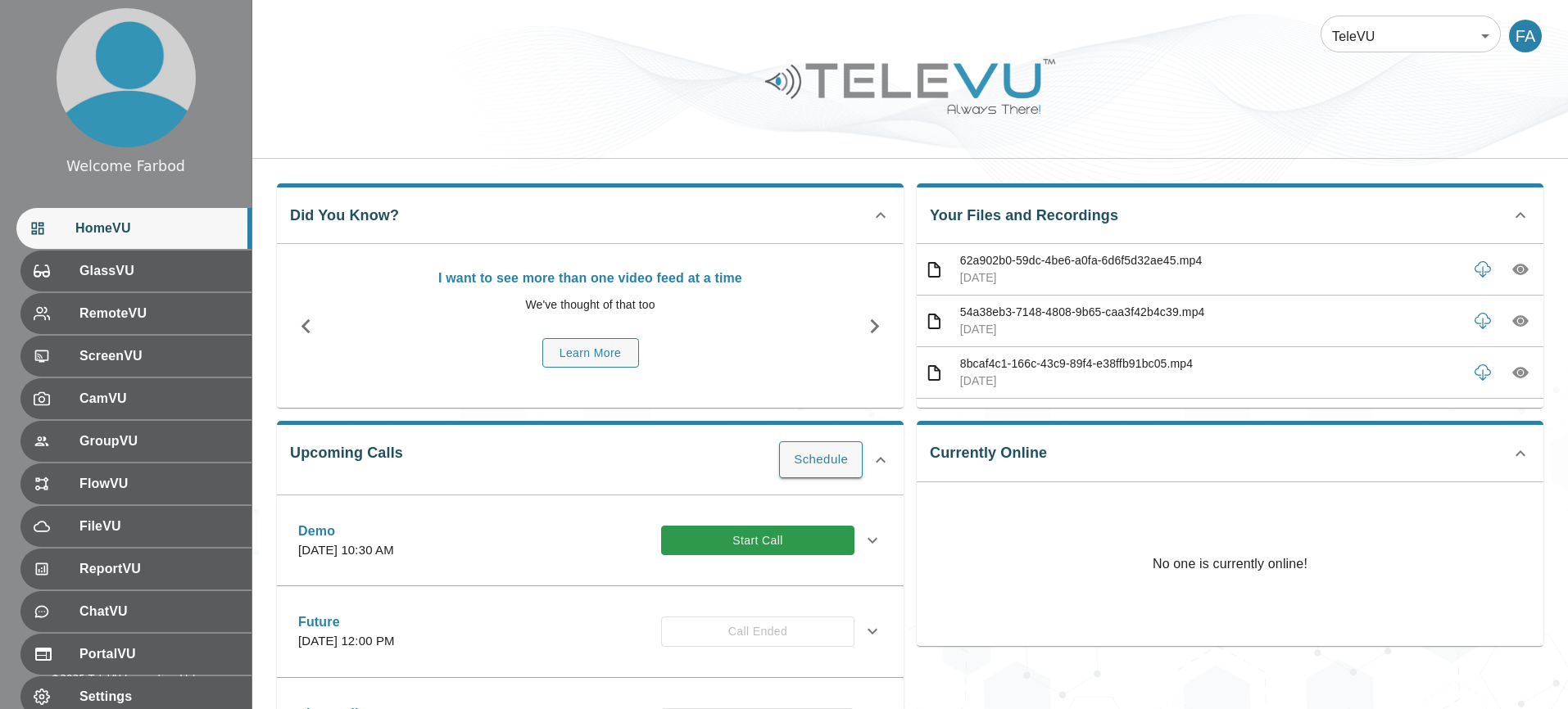
click at [1522, 314] on icon "button" at bounding box center [1521, 321] width 16 height 16
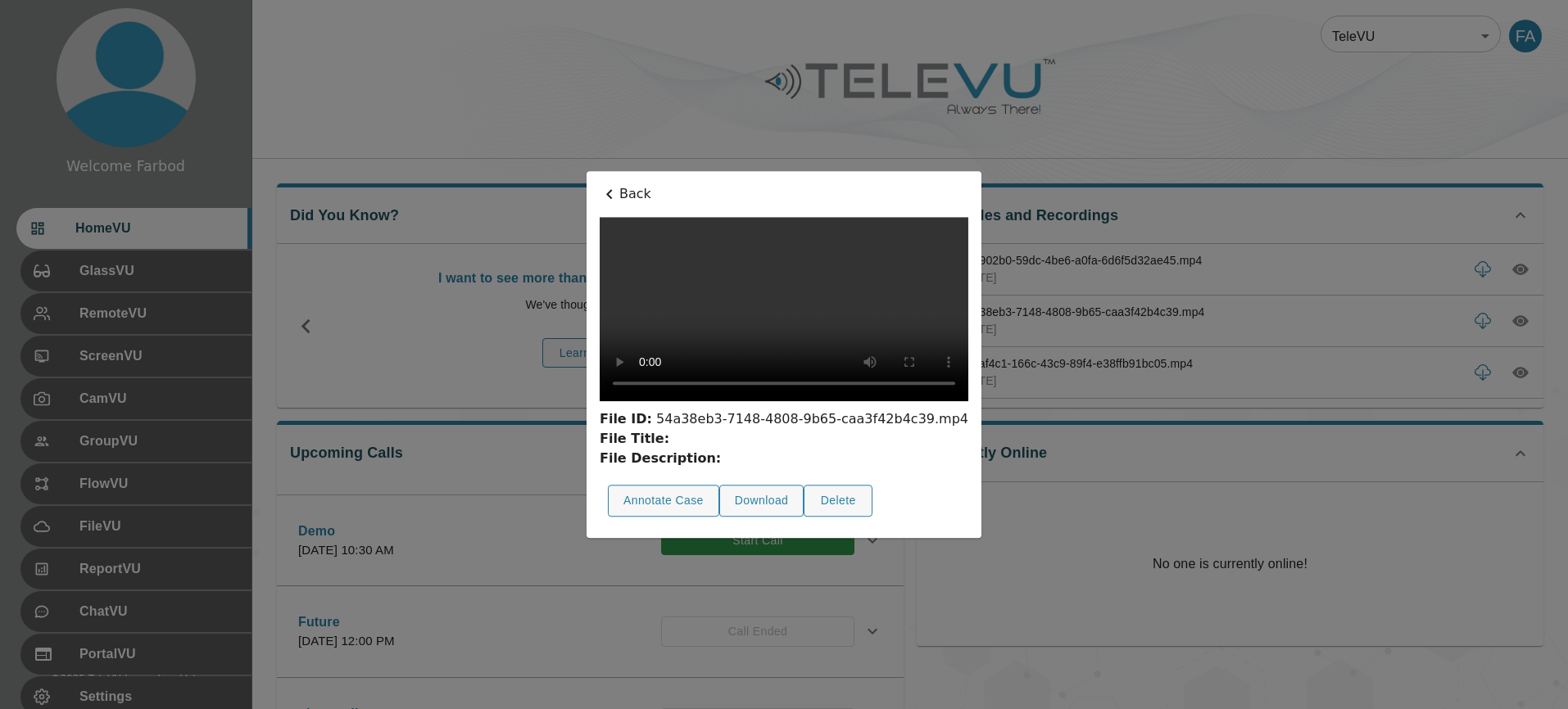
click at [1421, 317] on div at bounding box center [784, 354] width 1568 height 709
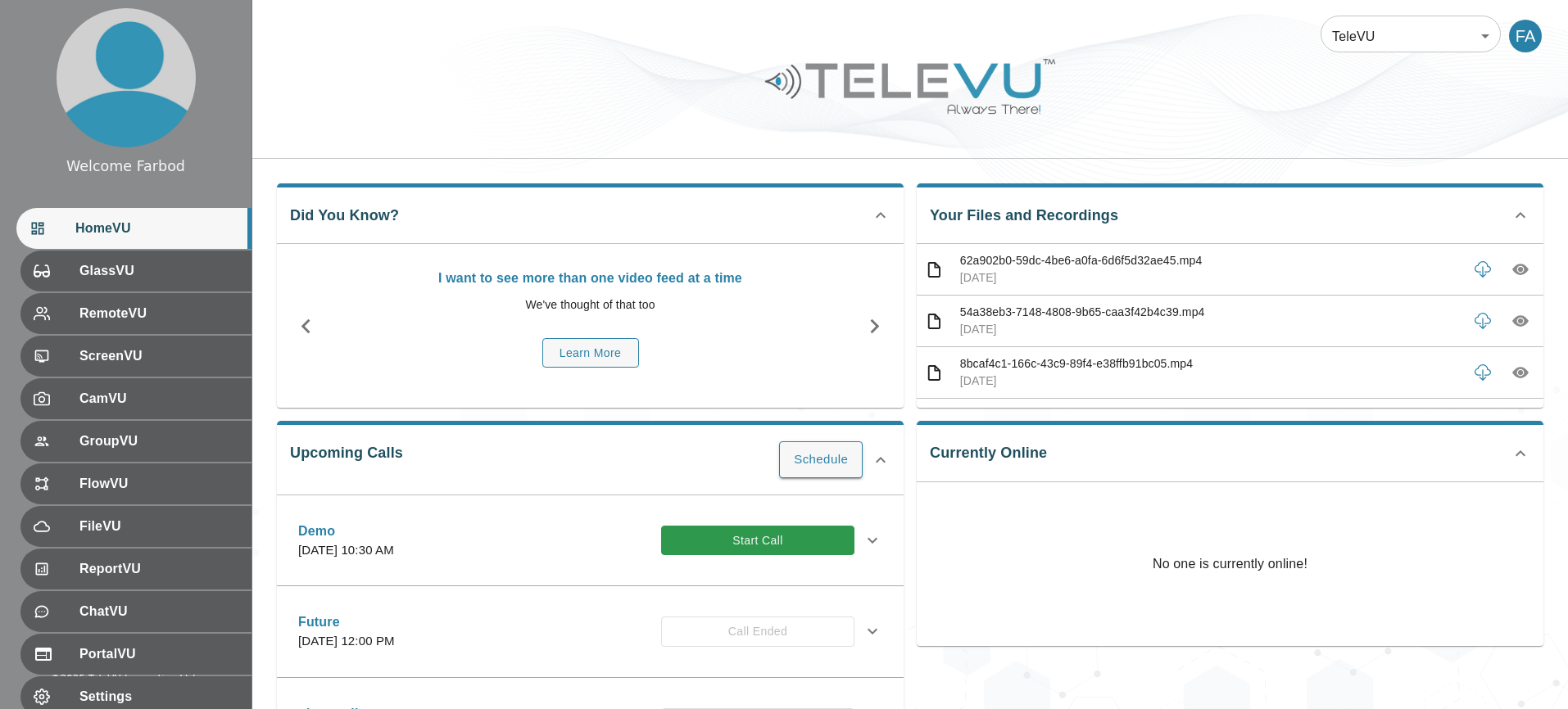
click at [556, 58] on div at bounding box center [910, 99] width 1316 height 93
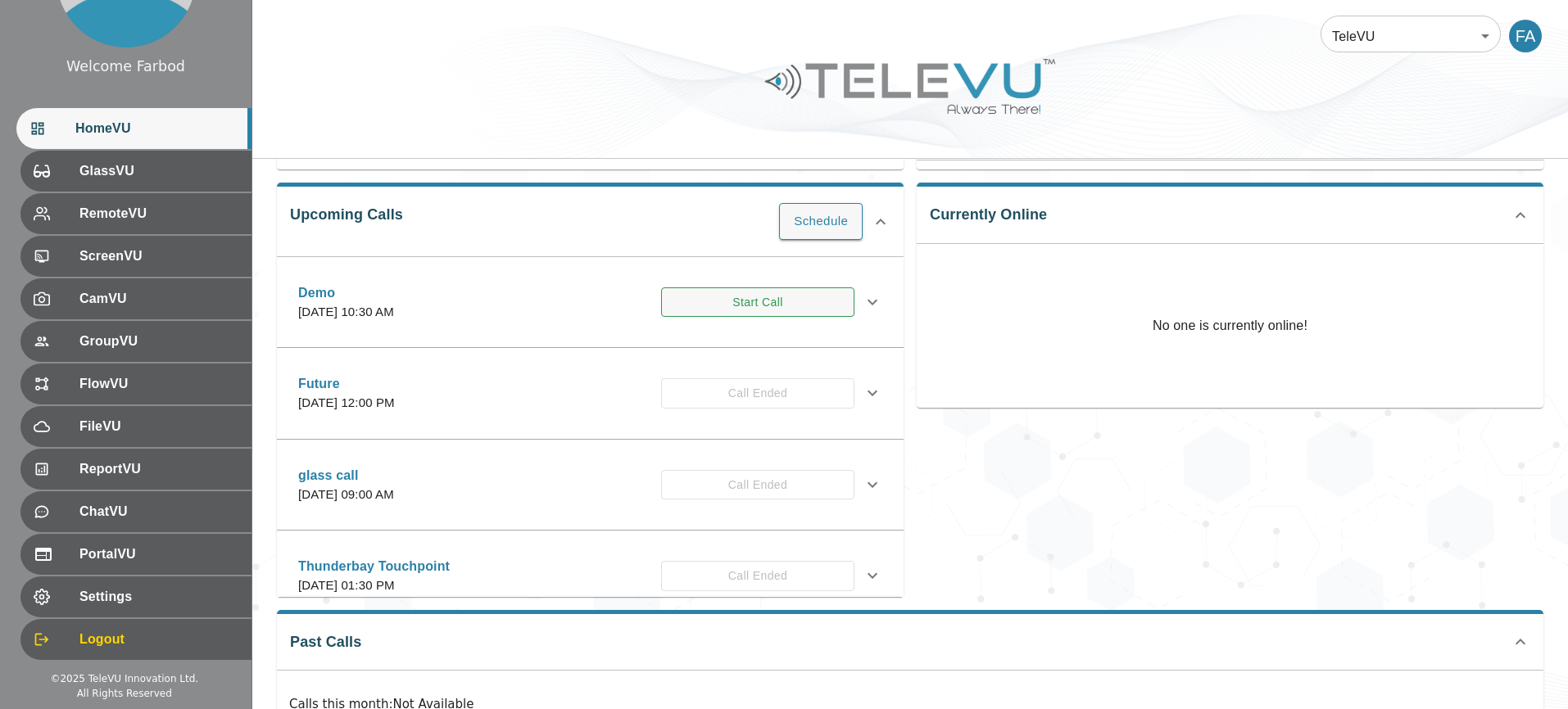
scroll to position [239, 0]
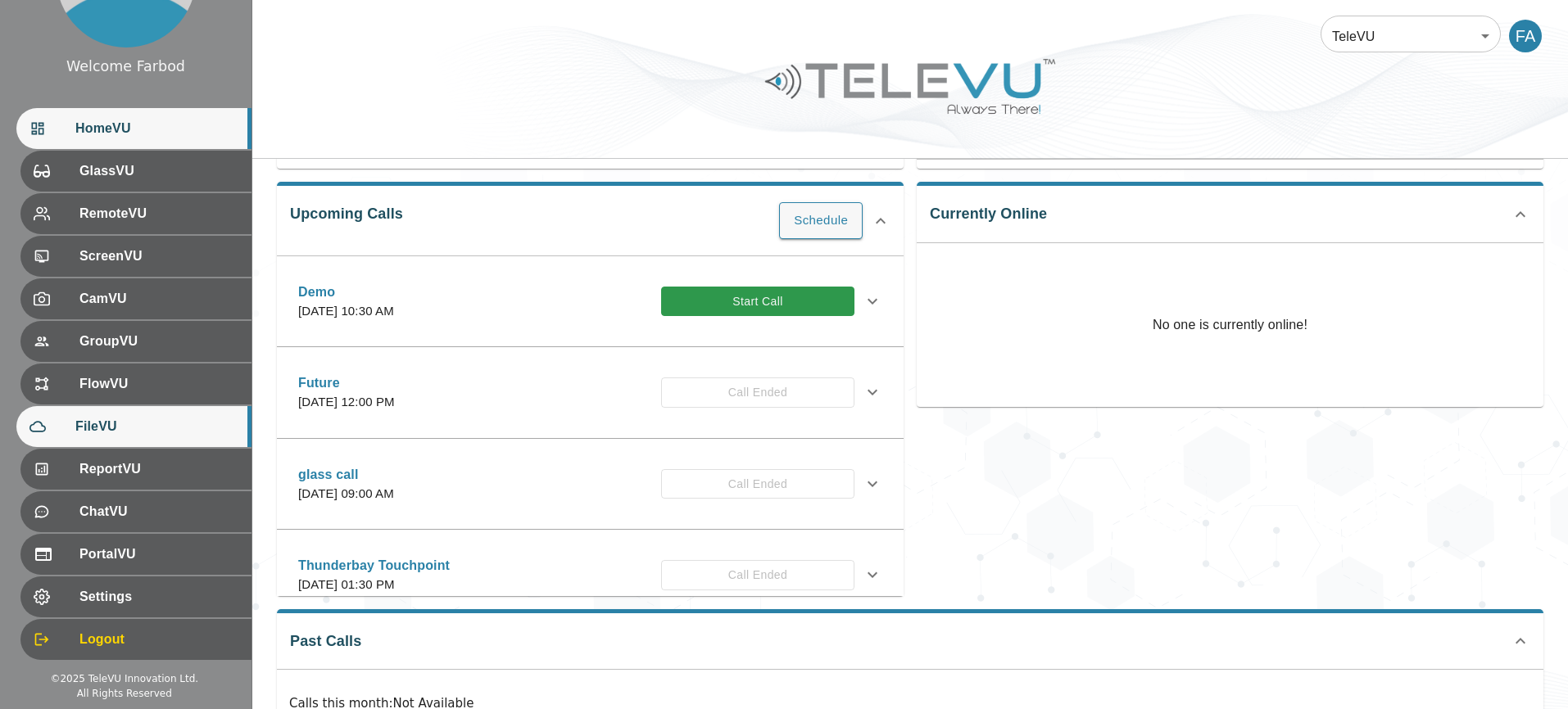
click at [122, 417] on span "FileVU" at bounding box center [157, 427] width 163 height 20
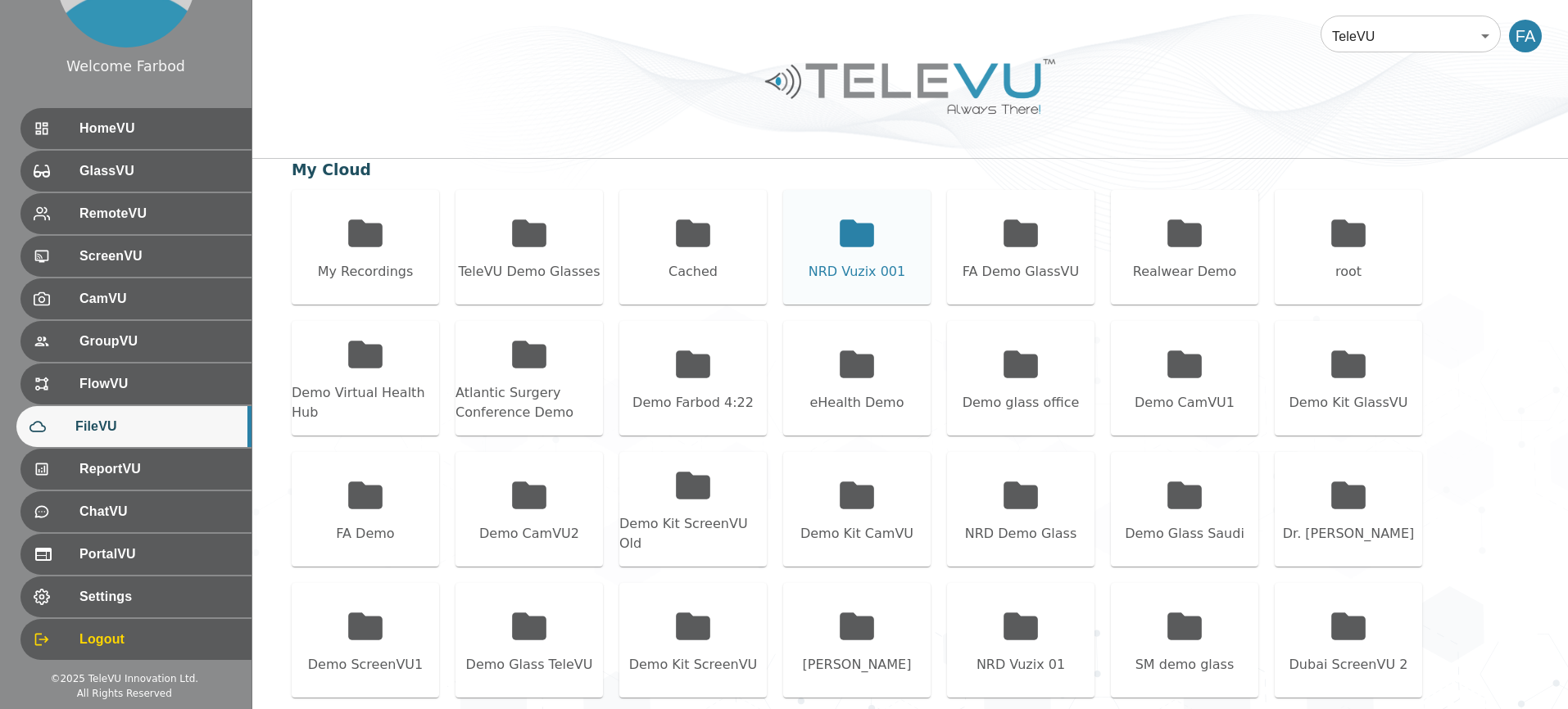
click at [860, 255] on div "NRD Vuzix 001" at bounding box center [857, 248] width 148 height 115
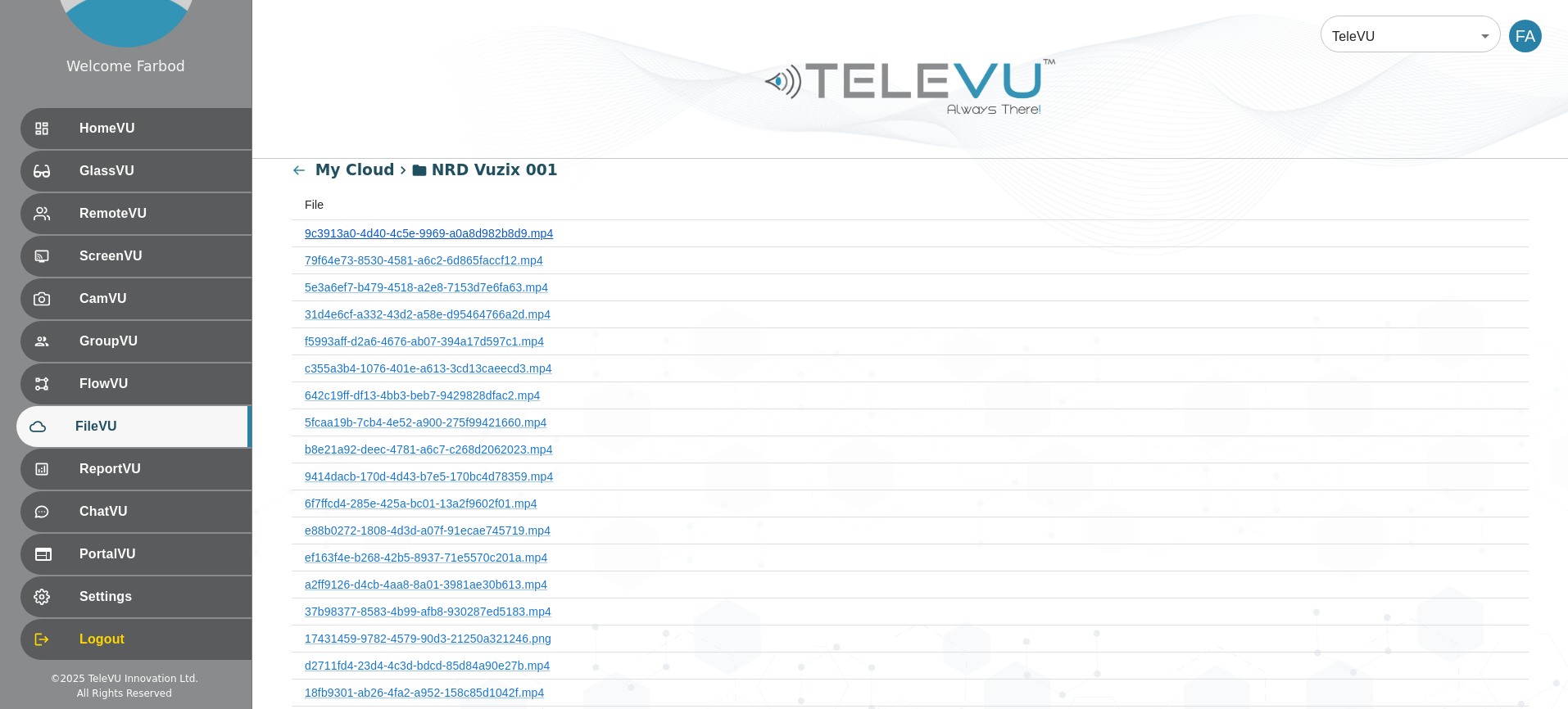
click at [454, 235] on link "9c3913a0-4d40-4c5e-9969-a0a8d982b8d9.mp4" at bounding box center [429, 233] width 249 height 13
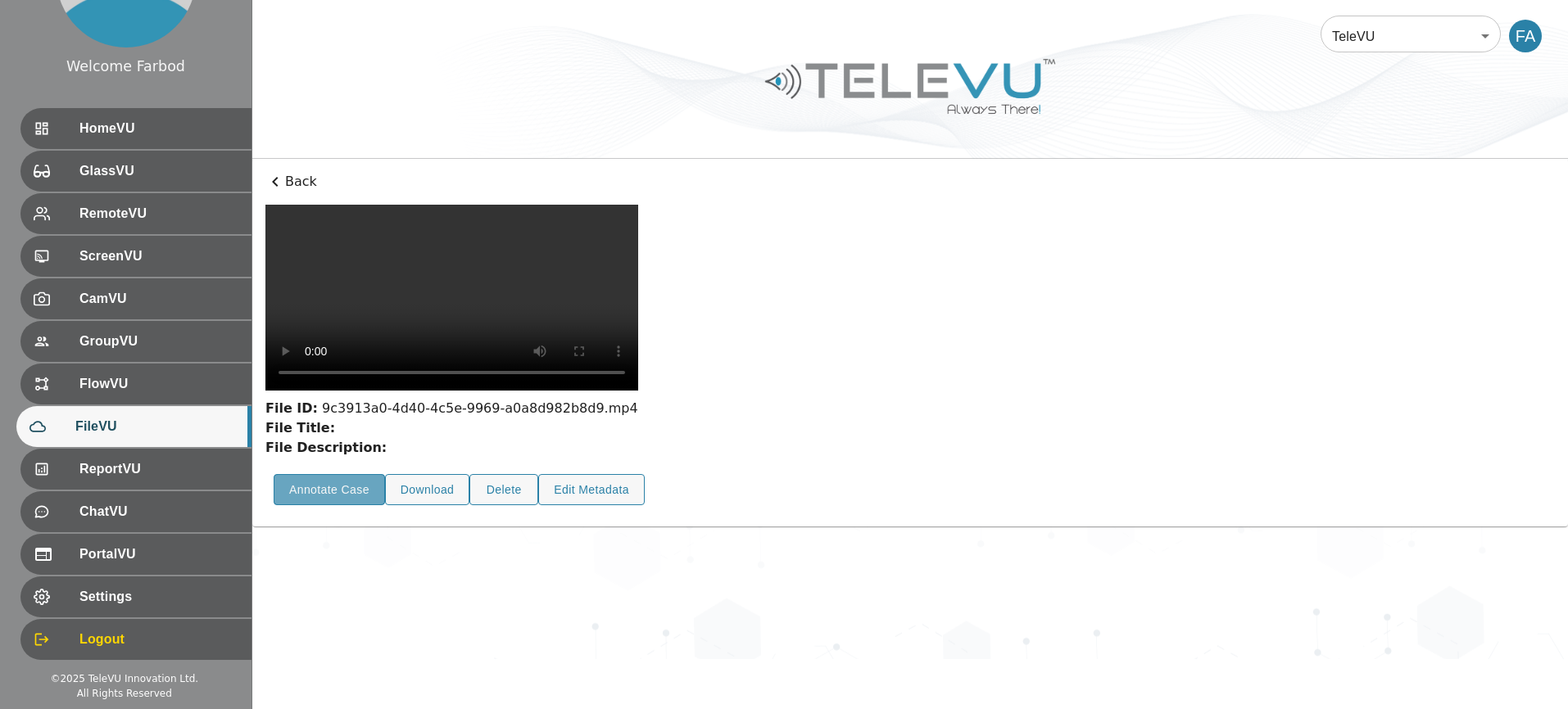
click at [372, 506] on button "Annotate Case" at bounding box center [329, 490] width 111 height 32
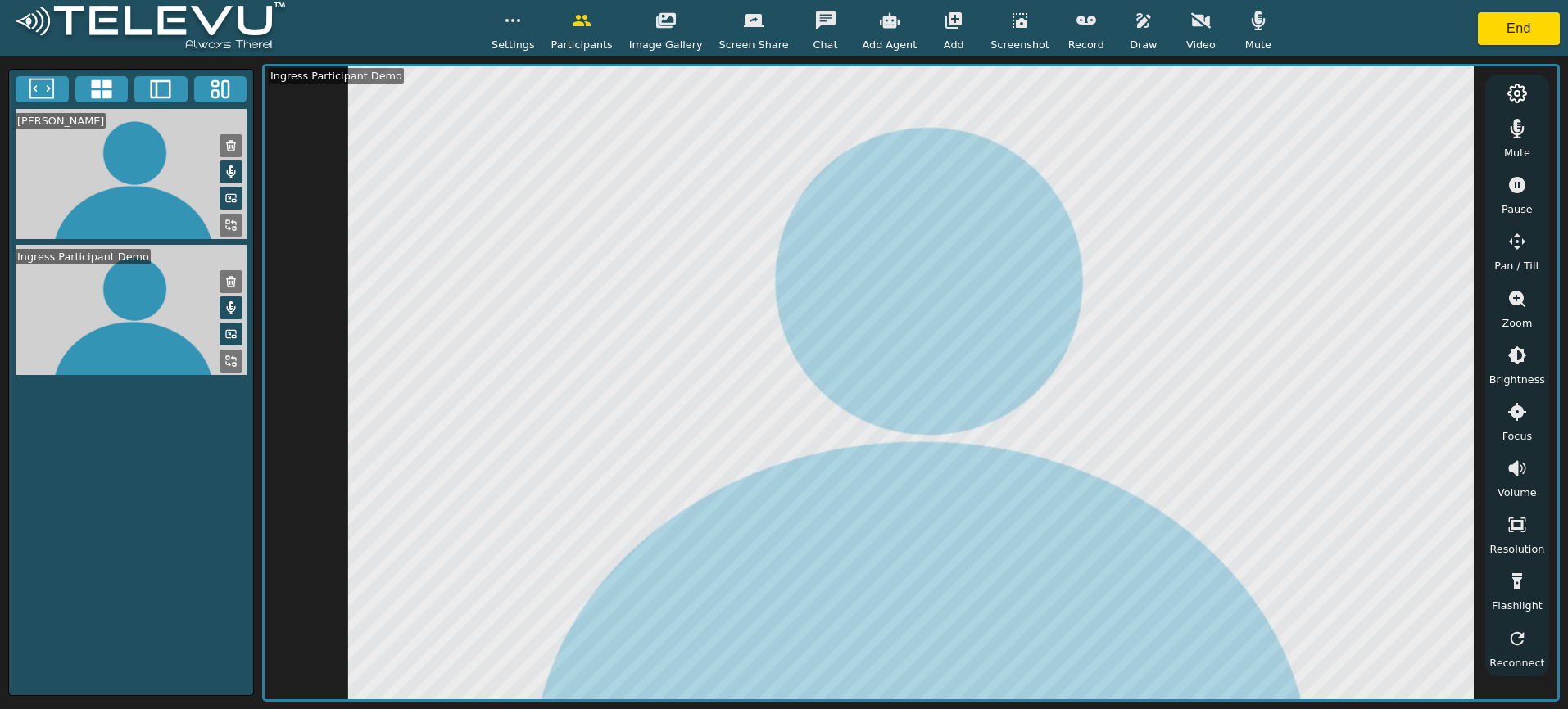
click at [534, 34] on button "button" at bounding box center [513, 20] width 41 height 33
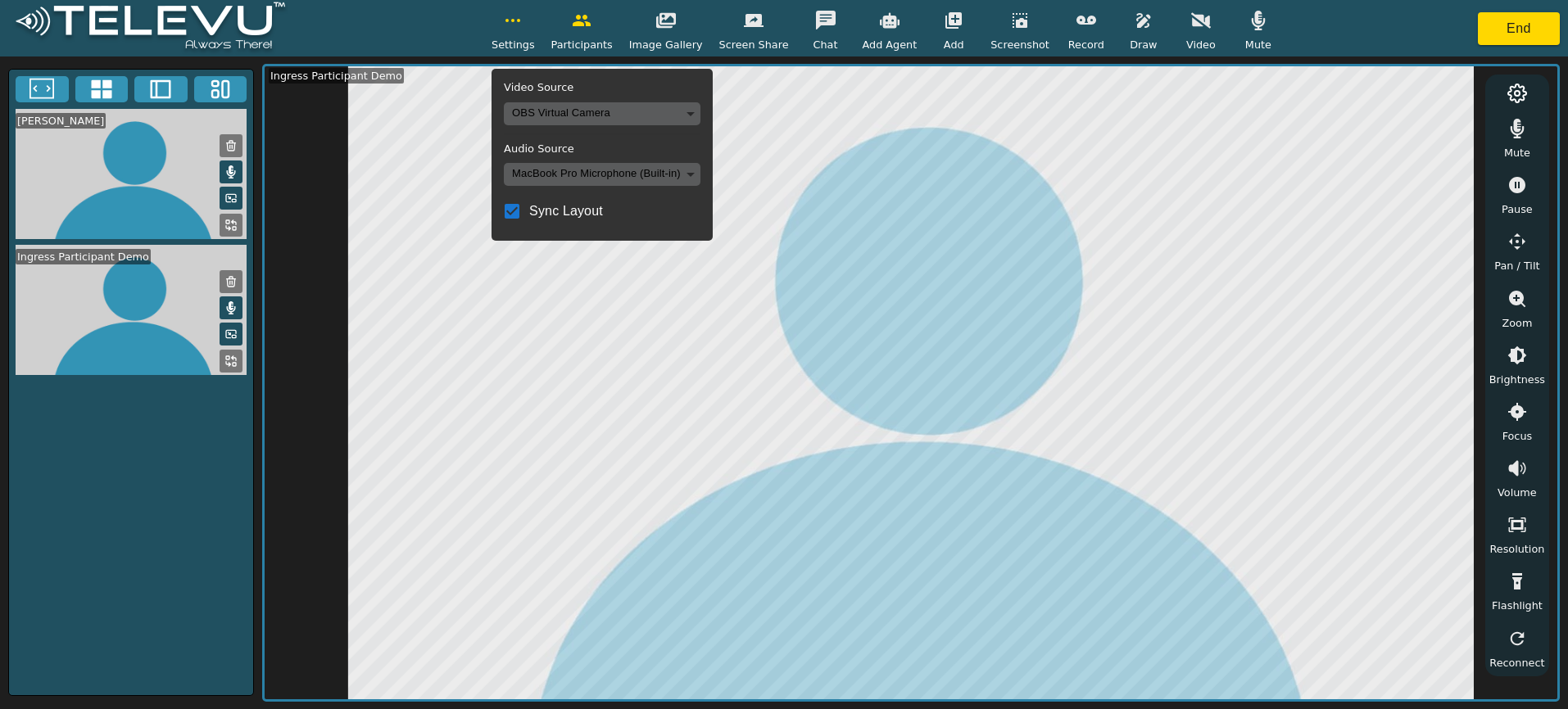
click at [534, 34] on button "button" at bounding box center [513, 20] width 41 height 33
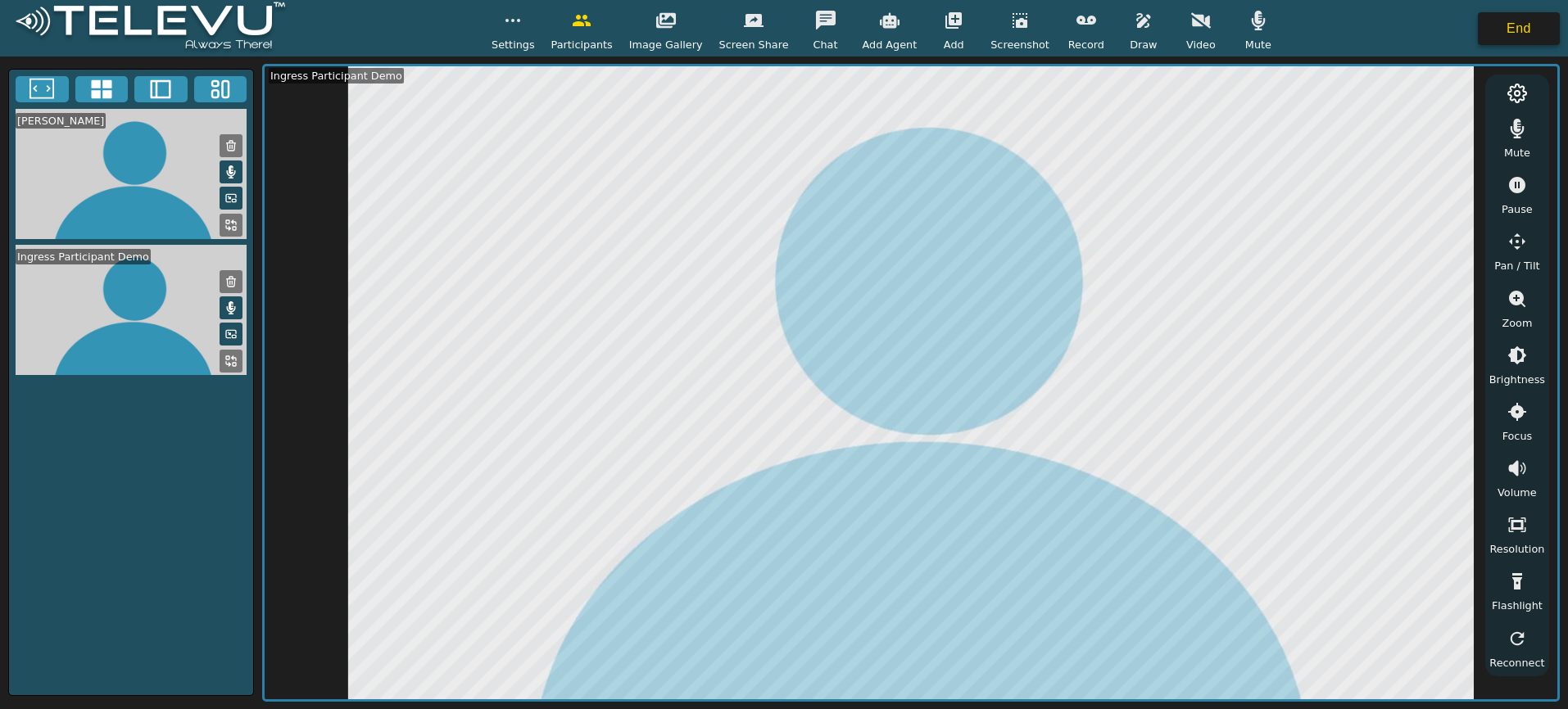
click at [1538, 28] on button "End" at bounding box center [1519, 28] width 82 height 33
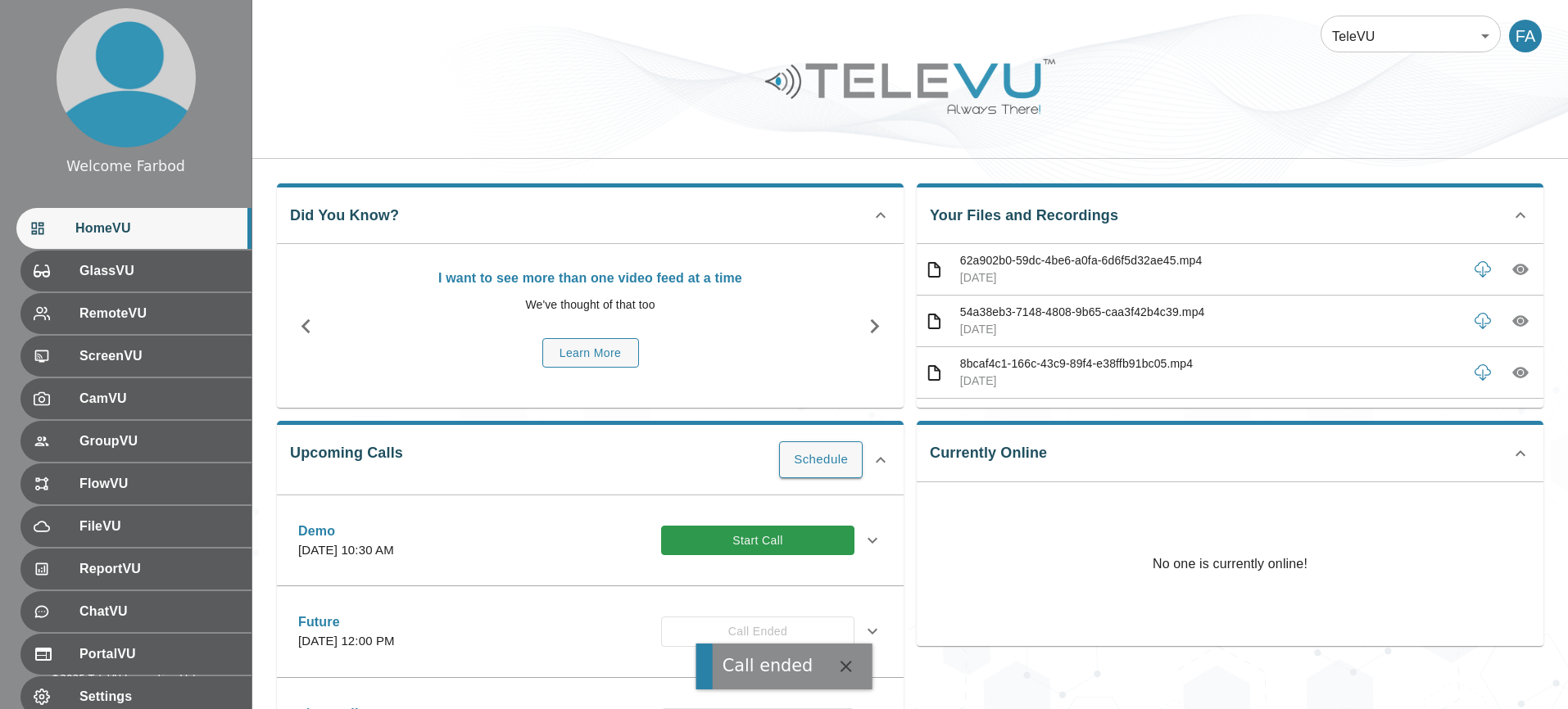
click at [636, 87] on div at bounding box center [910, 99] width 1316 height 93
click at [377, 113] on div at bounding box center [910, 99] width 1316 height 93
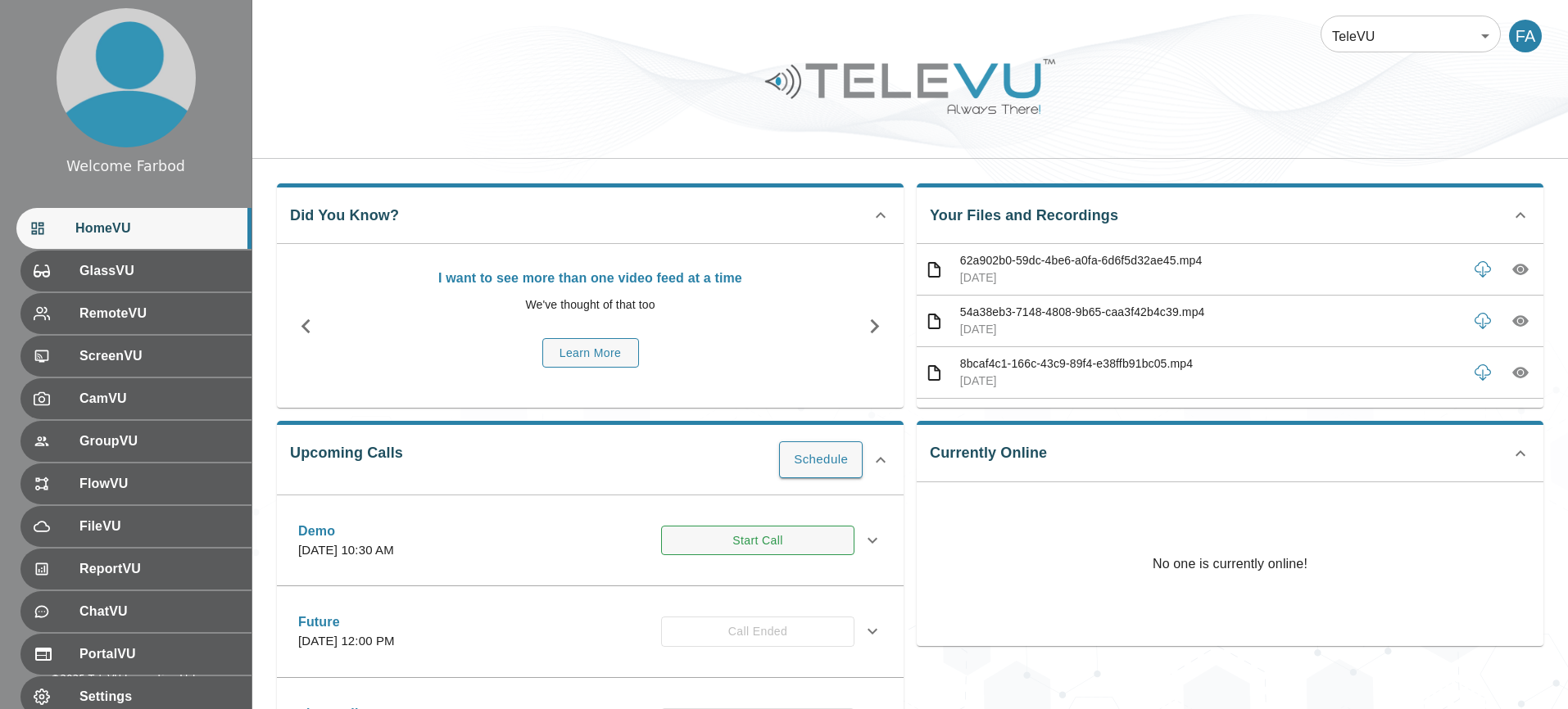
click at [739, 542] on button "Start Call" at bounding box center [758, 541] width 193 height 30
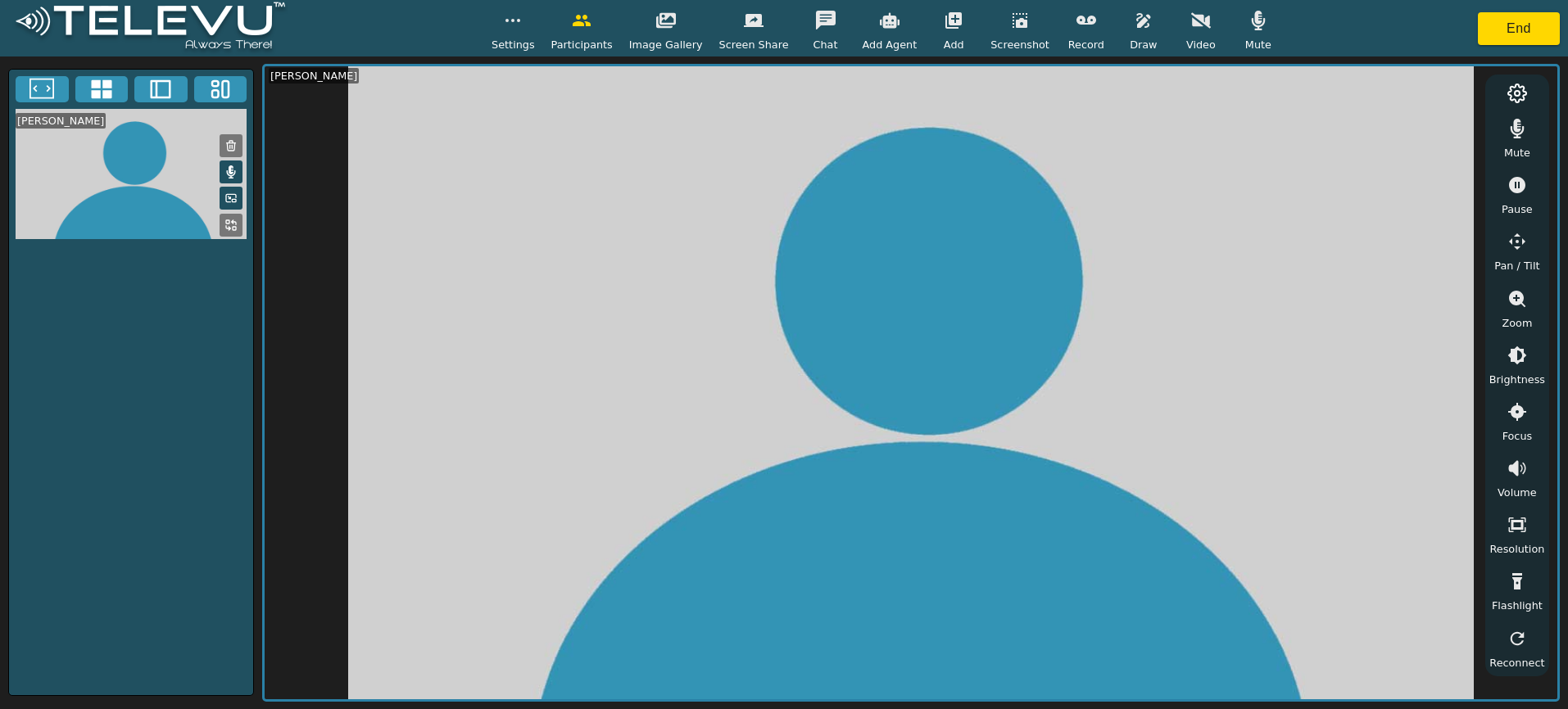
click at [1191, 27] on icon "button" at bounding box center [1201, 21] width 20 height 20
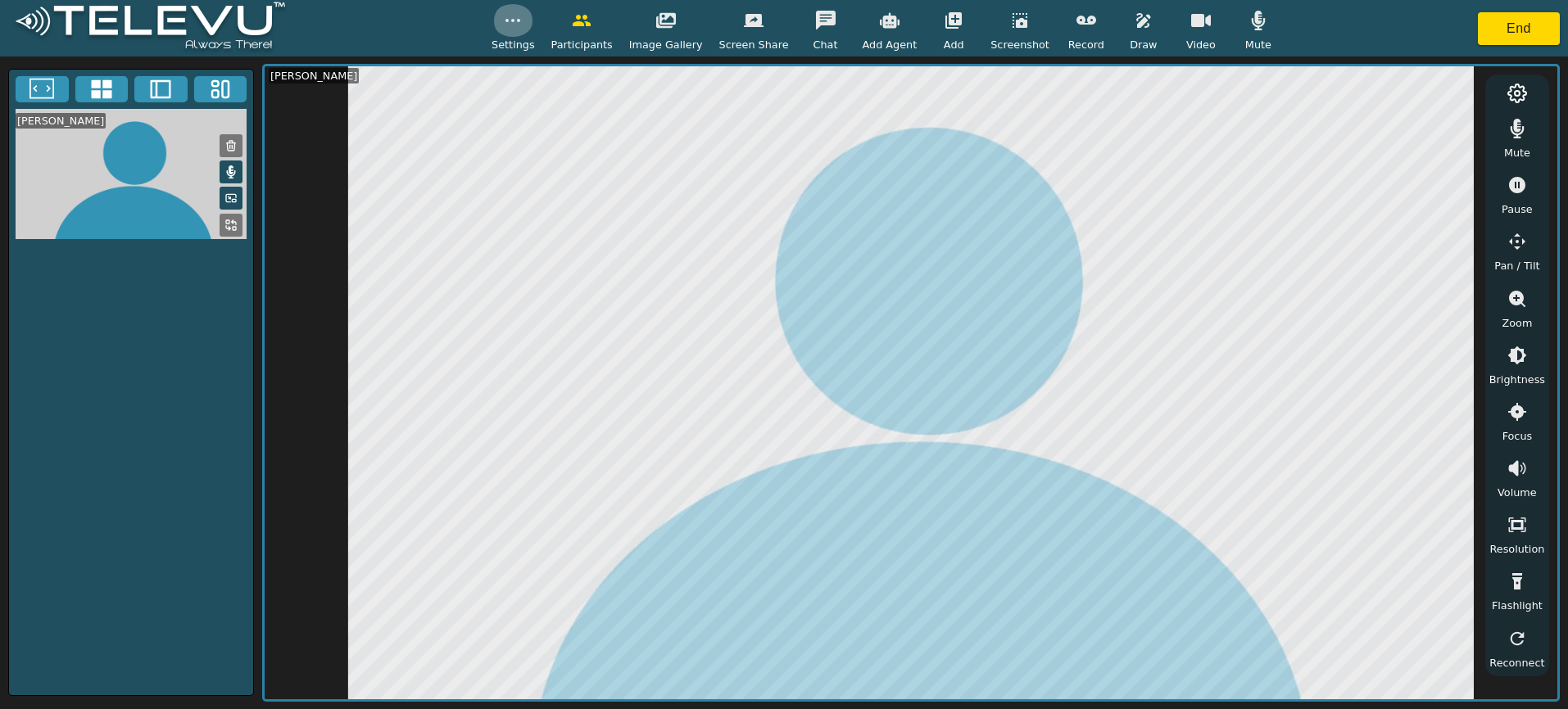
click at [528, 31] on button "button" at bounding box center [513, 20] width 41 height 33
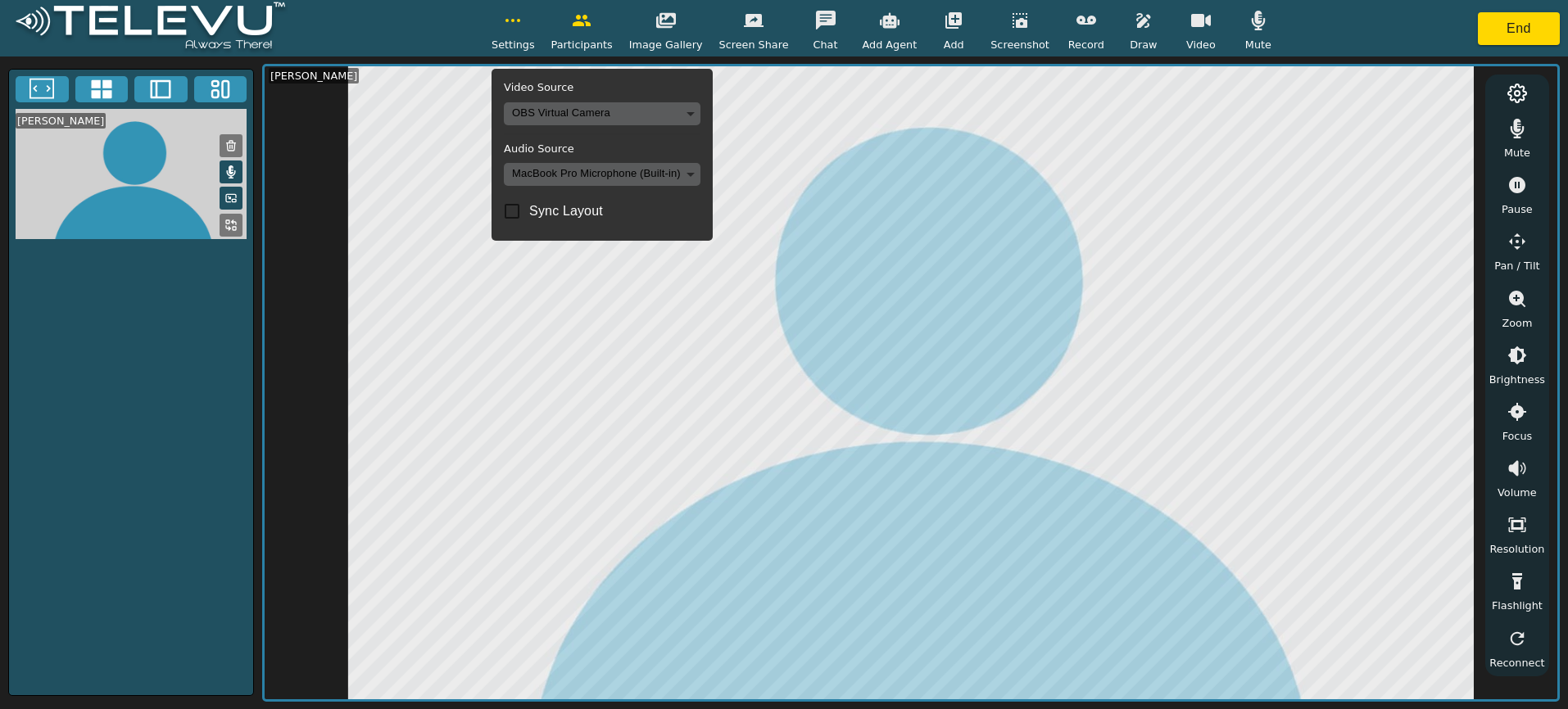
checkbox input "true"
click at [552, 110] on body "Settings Video Source OBS Virtual Camera 5ce6517285c5d9bd0bfde8d08fd6d6358f598c…" at bounding box center [784, 354] width 1568 height 709
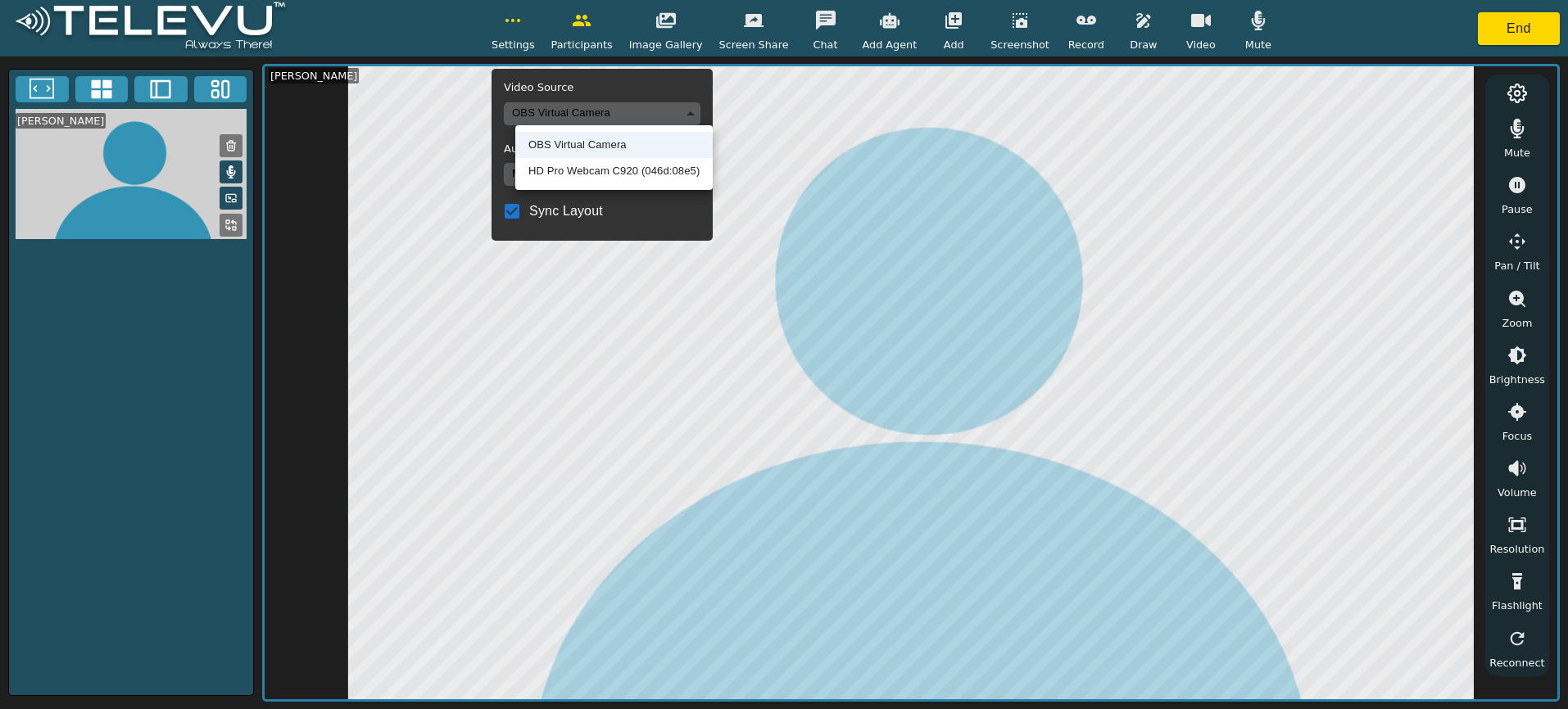
click at [555, 167] on li "HD Pro Webcam C920 (046d:08e5)" at bounding box center [614, 171] width 198 height 26
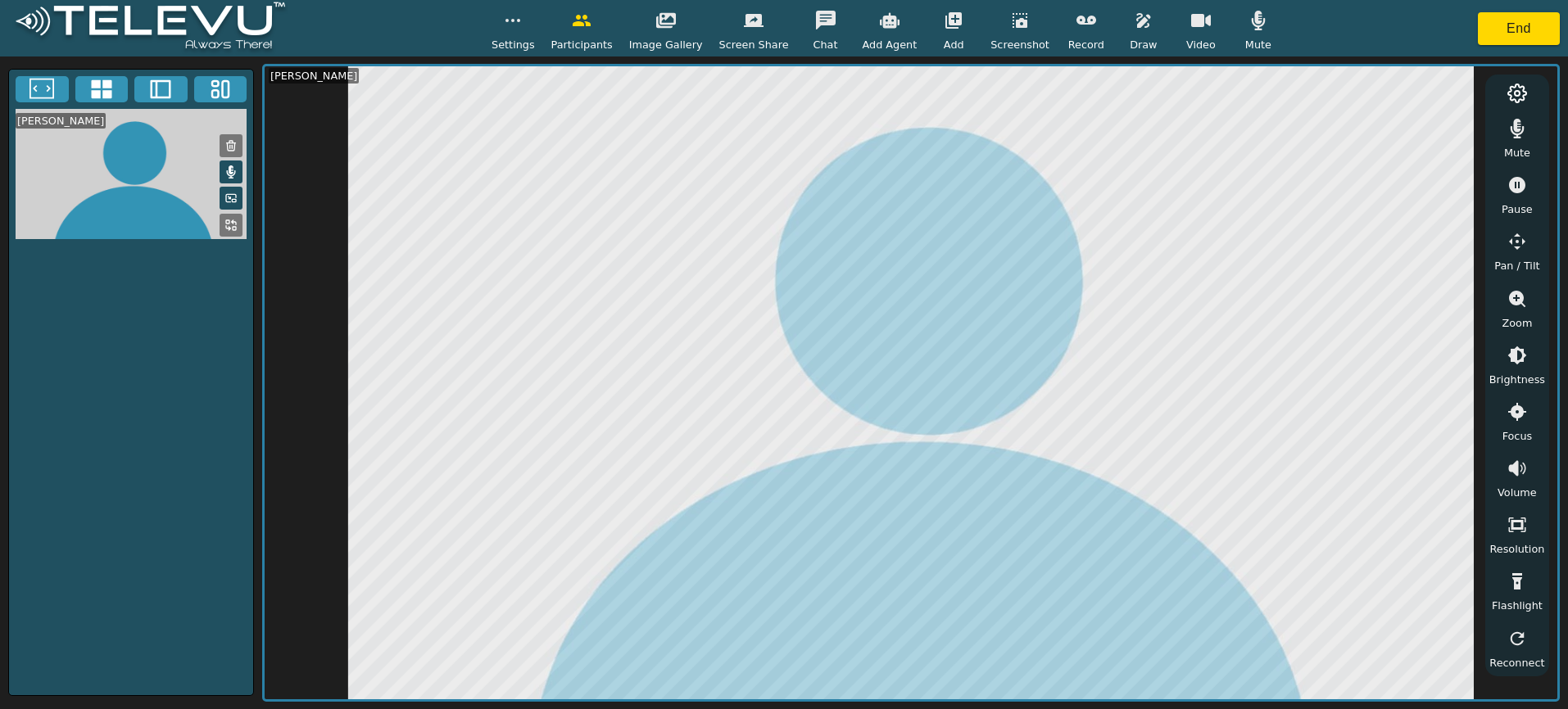
click at [1192, 30] on button "button" at bounding box center [1200, 20] width 41 height 33
click at [514, 20] on circle "button" at bounding box center [513, 21] width 2 height 2
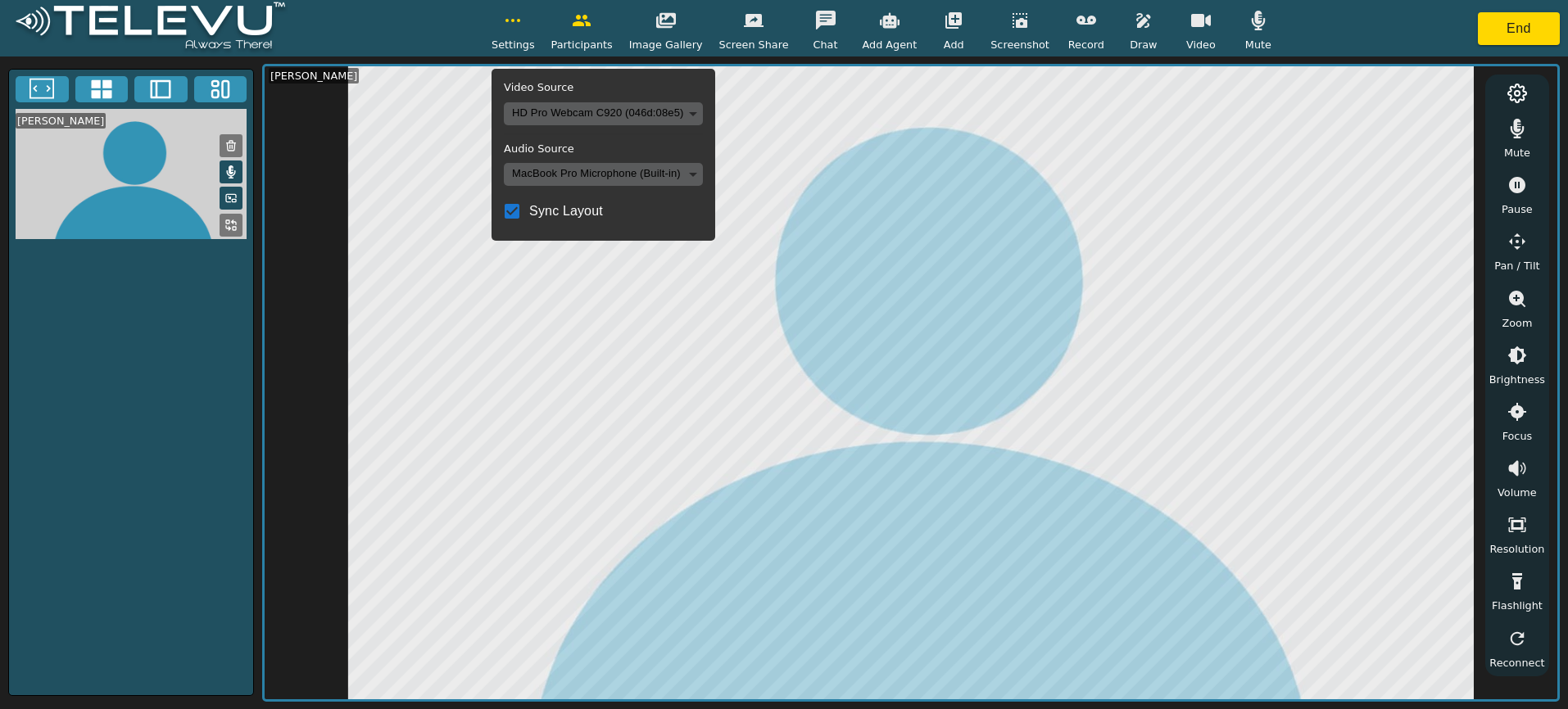
click at [575, 106] on body "Settings Video Source HD Pro Webcam C920 (046d:08e5) e3ae147e8609e351ad91bfdeee…" at bounding box center [784, 354] width 1568 height 709
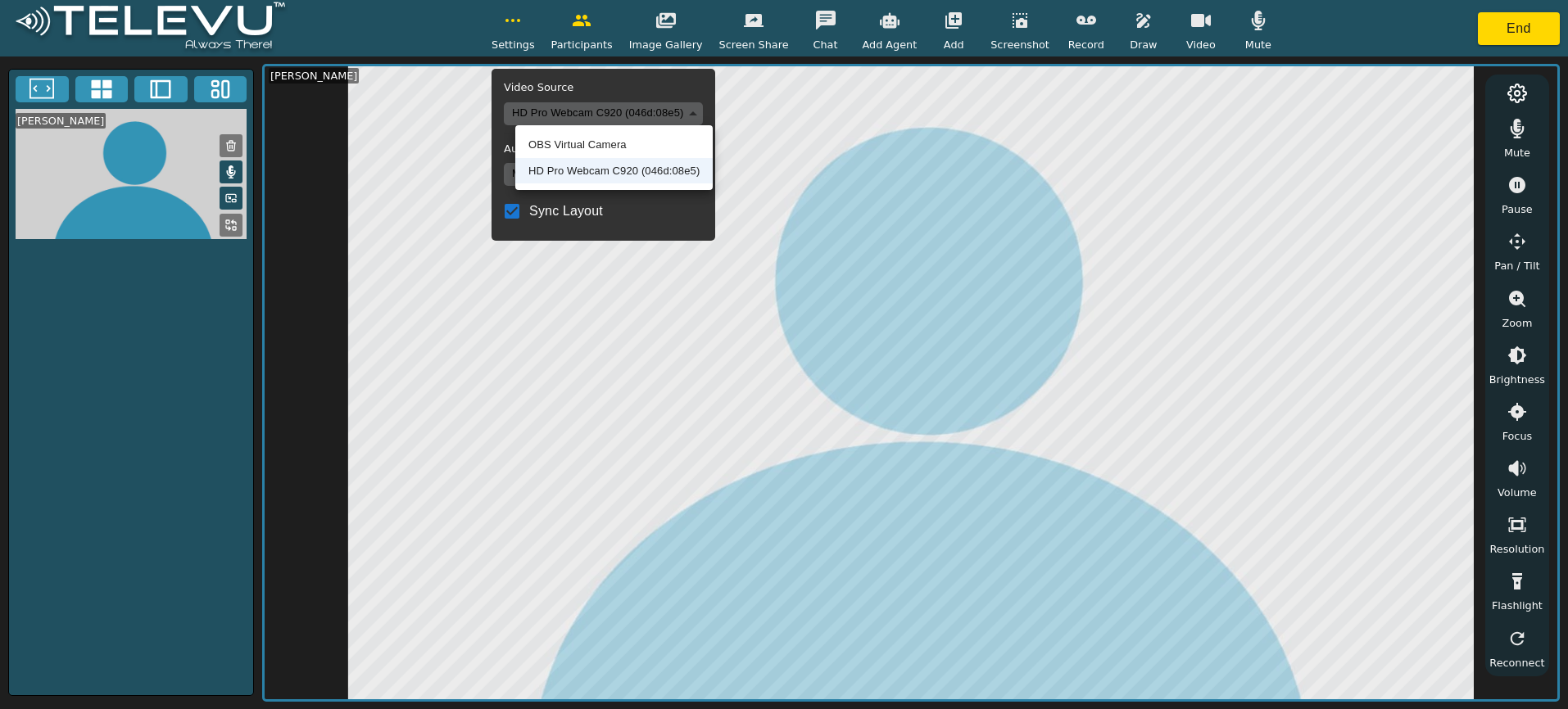
click at [573, 145] on li "OBS Virtual Camera" at bounding box center [614, 145] width 198 height 26
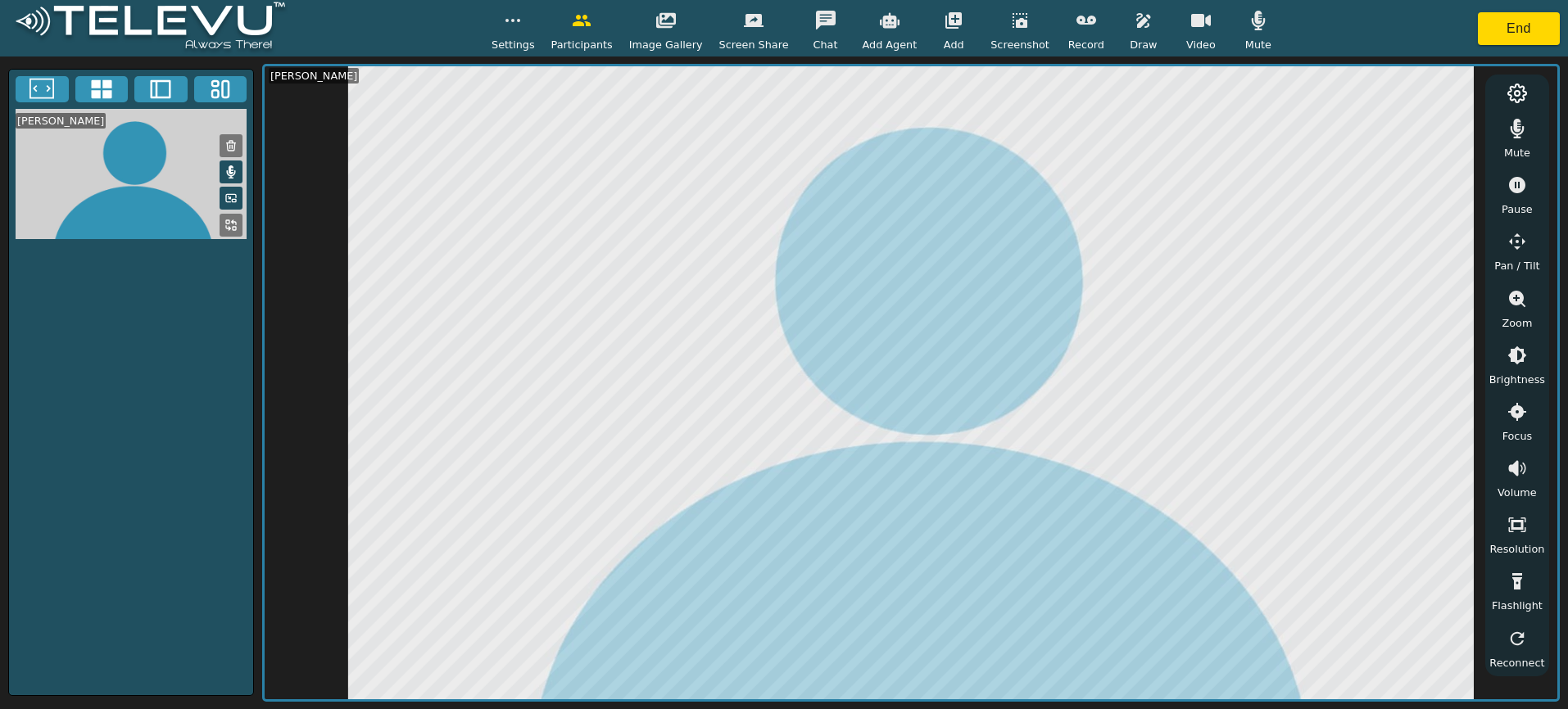
click at [523, 29] on icon "button" at bounding box center [513, 21] width 20 height 20
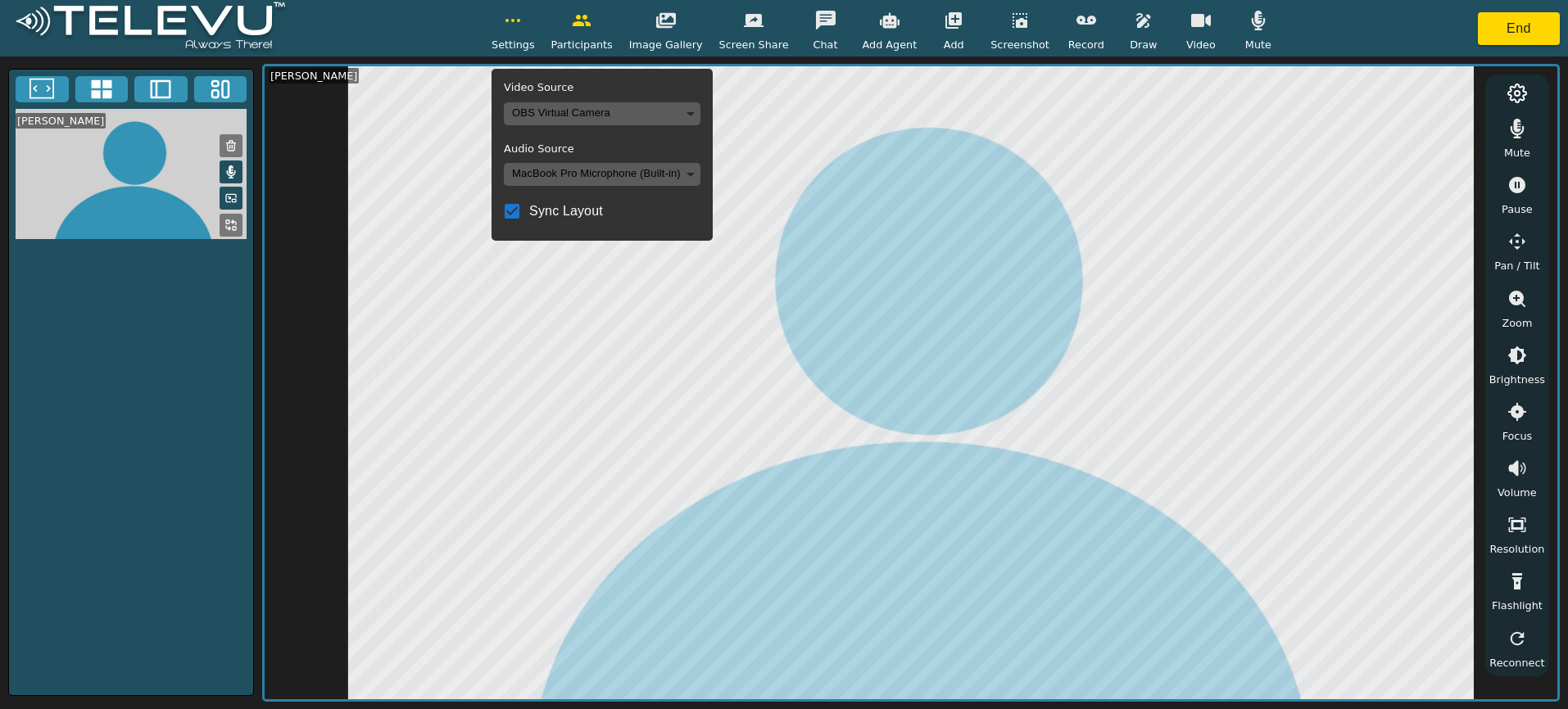
click at [575, 110] on body "Settings Video Source OBS Virtual Camera 5ce6517285c5d9bd0bfde8d08fd6d6358f598c…" at bounding box center [784, 354] width 1568 height 709
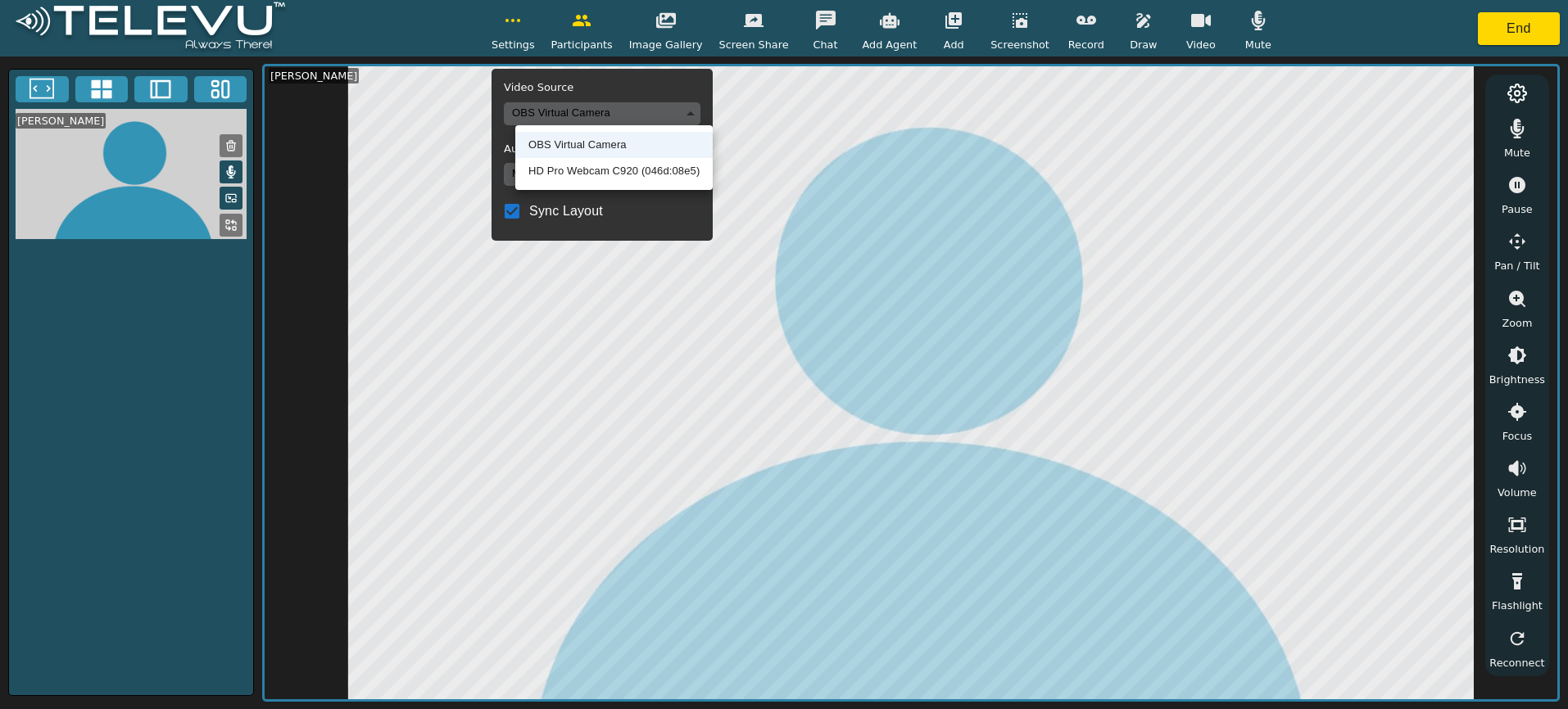
click at [577, 165] on li "HD Pro Webcam C920 (046d:08e5)" at bounding box center [614, 171] width 198 height 26
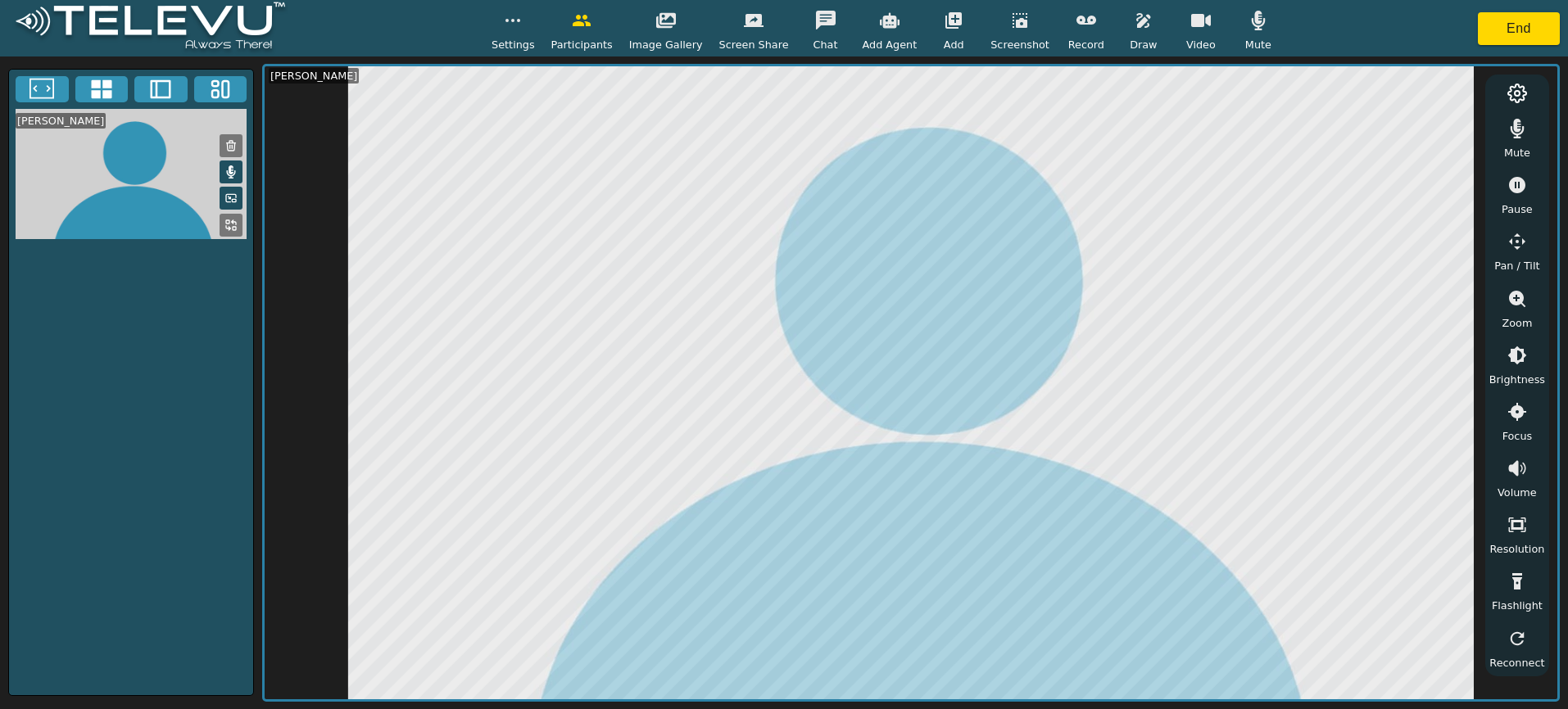
click at [508, 21] on circle "button" at bounding box center [507, 21] width 2 height 2
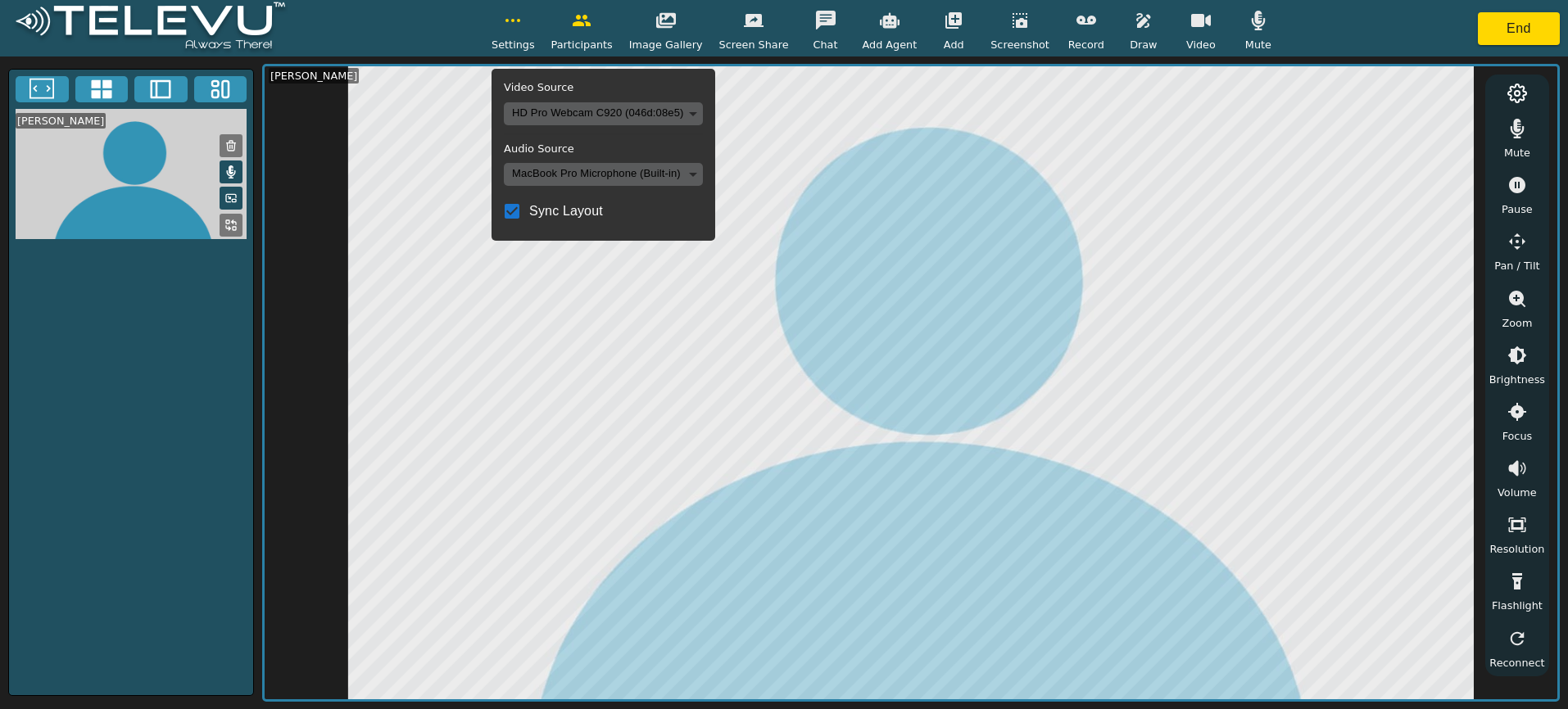
click at [529, 31] on button "button" at bounding box center [513, 20] width 41 height 33
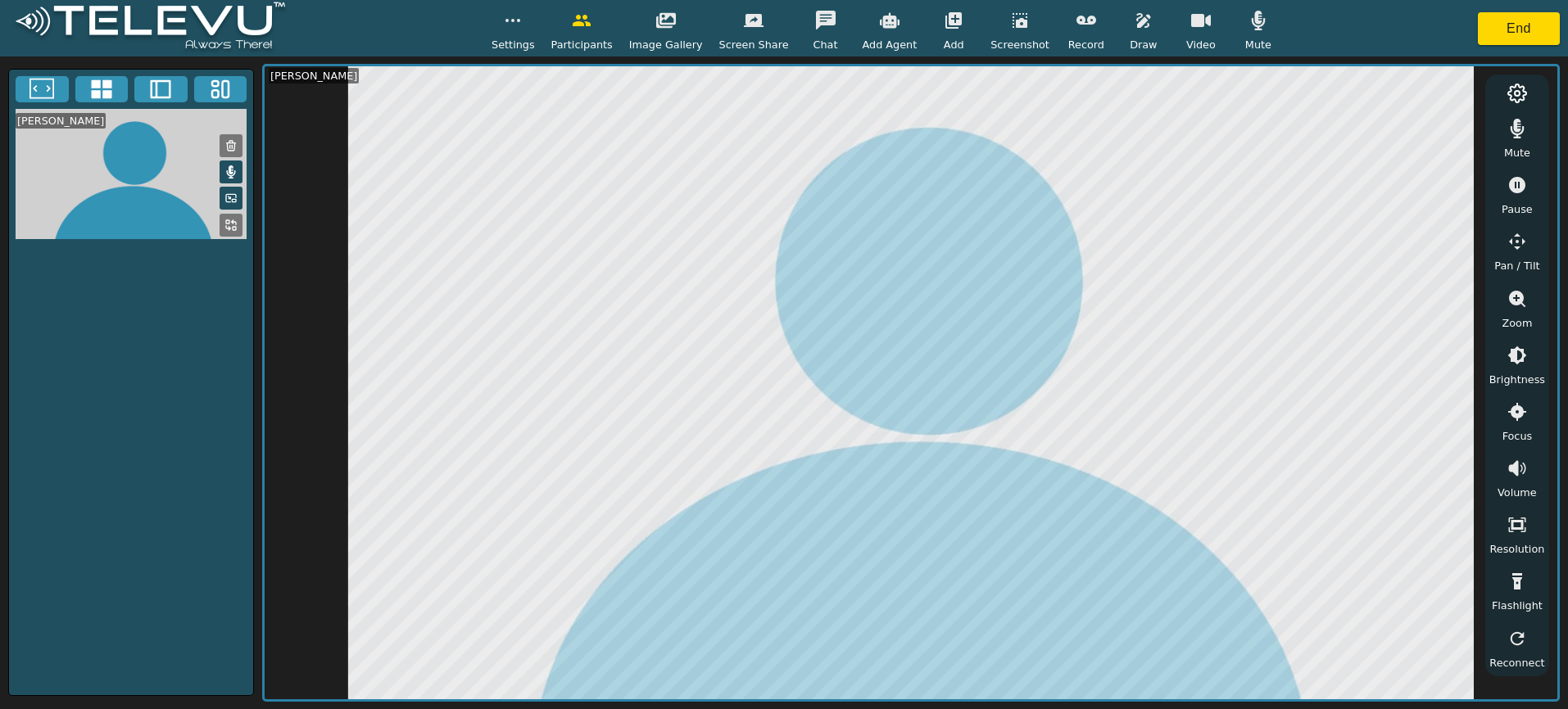
click at [956, 20] on button "button" at bounding box center [953, 20] width 41 height 33
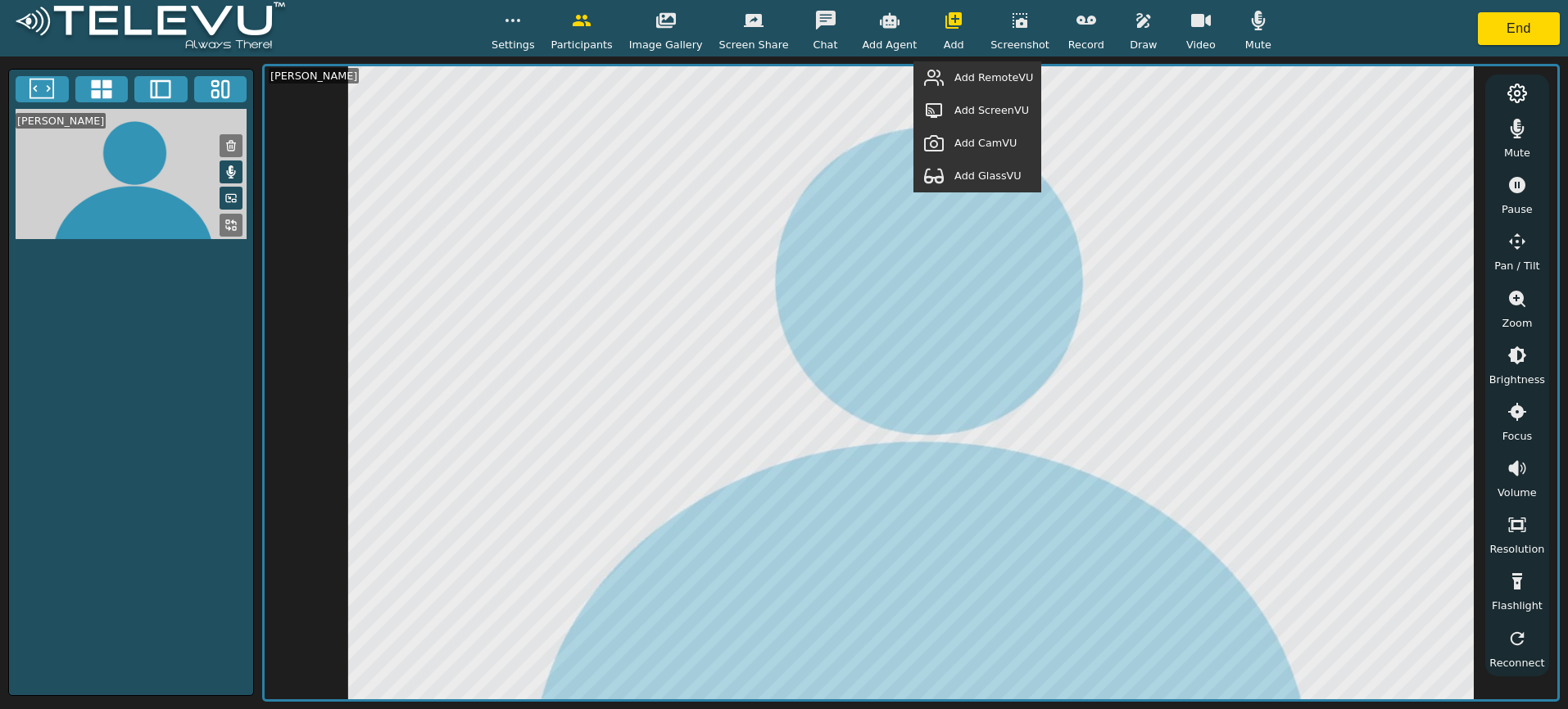
click at [973, 76] on span "Add RemoteVU" at bounding box center [993, 76] width 78 height 15
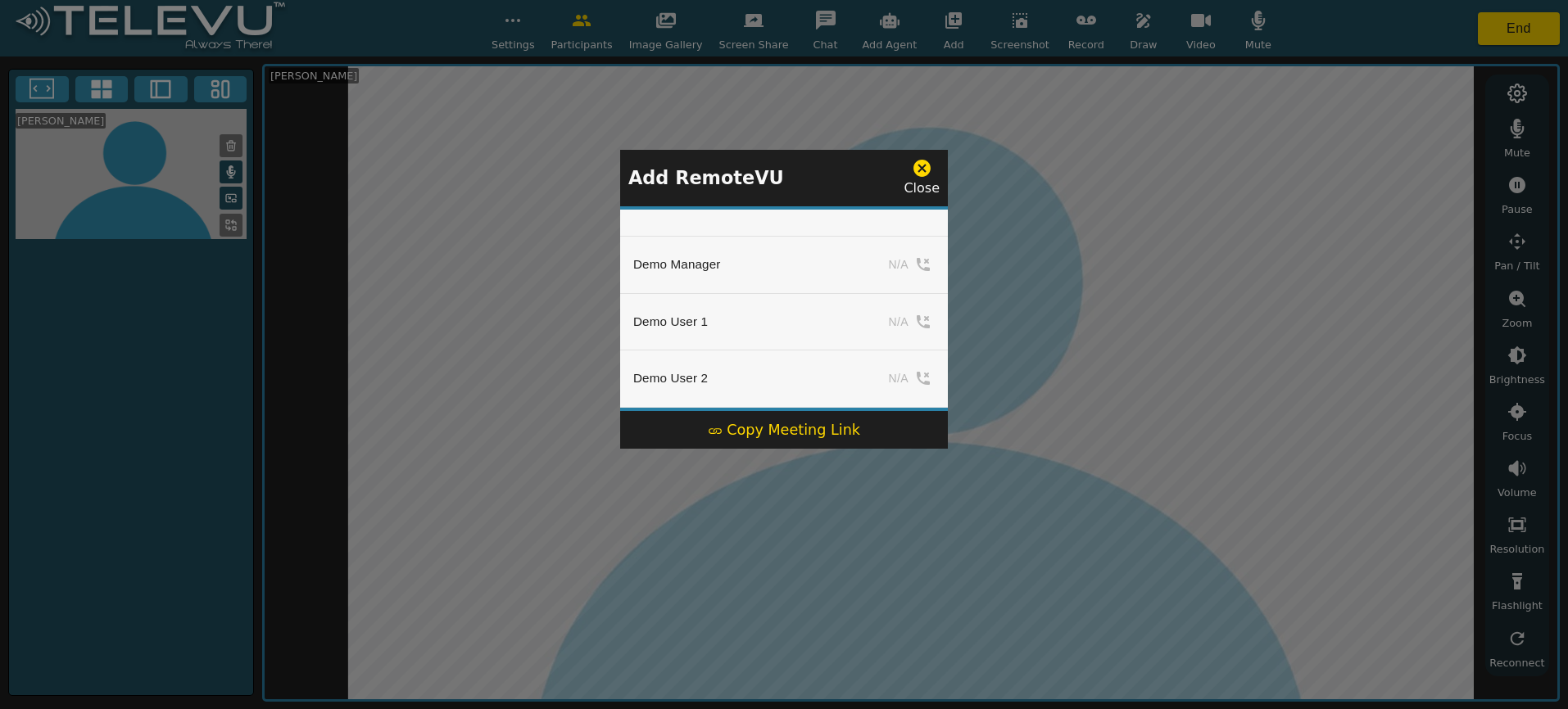
click at [812, 432] on div "Copy Meeting Link" at bounding box center [783, 430] width 152 height 21
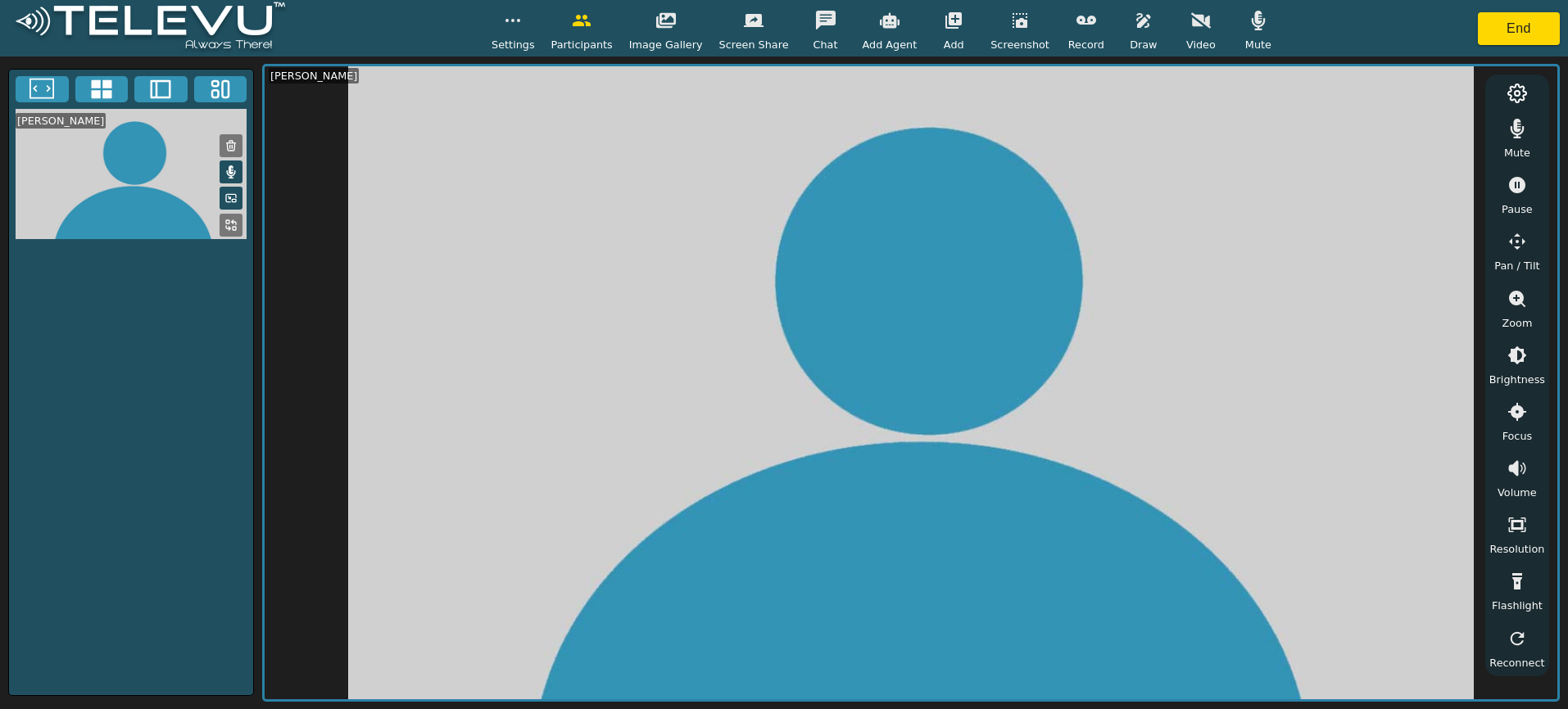
click at [145, 28] on img at bounding box center [150, 27] width 284 height 61
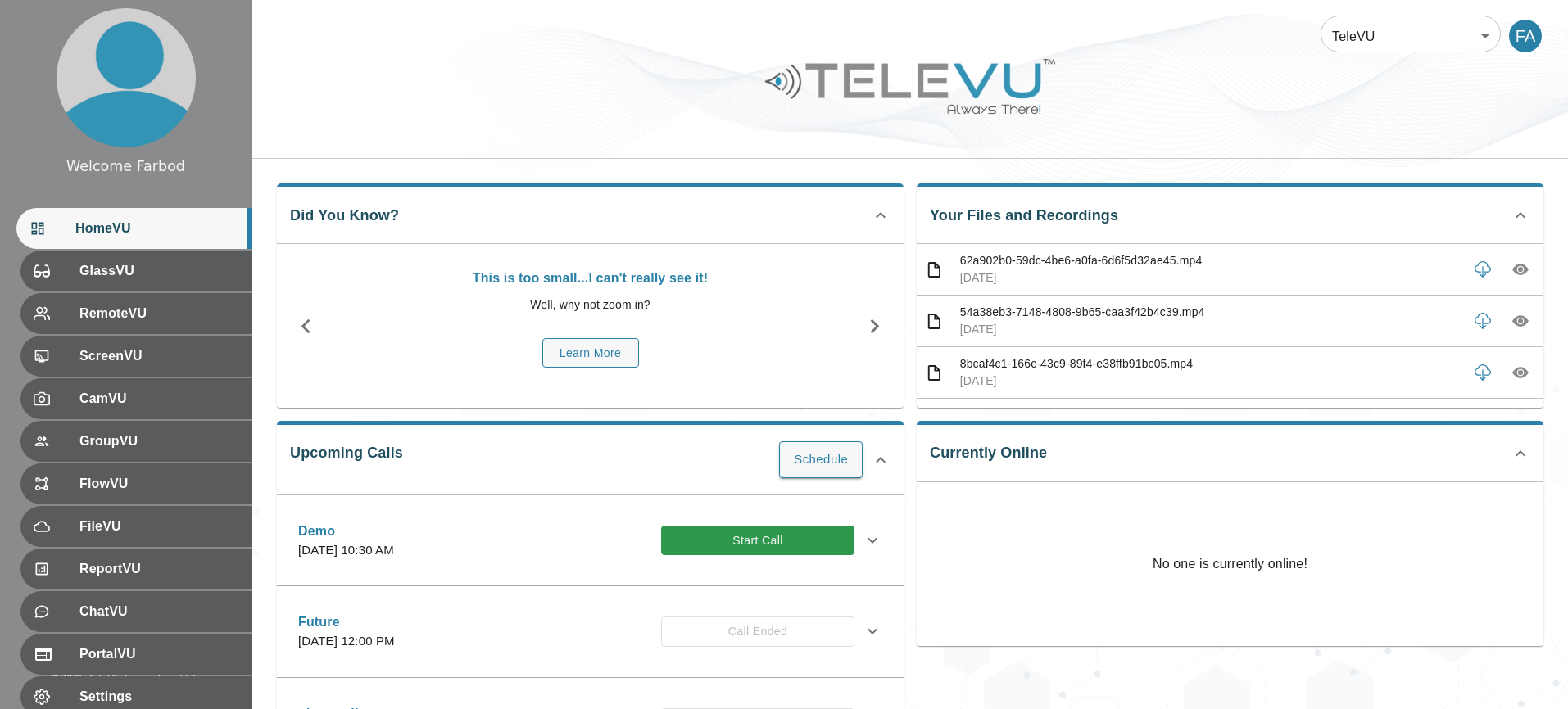
click at [659, 137] on div at bounding box center [910, 99] width 1316 height 93
